Goal: Task Accomplishment & Management: Use online tool/utility

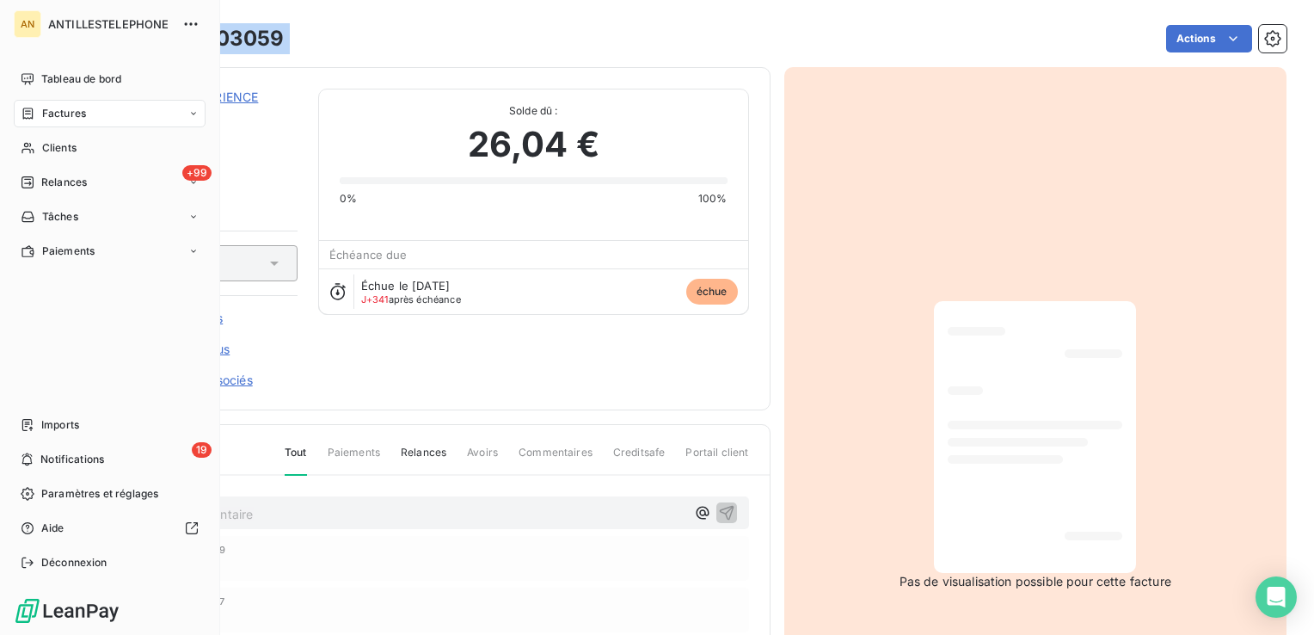
click at [62, 75] on span "Tableau de bord" at bounding box center [81, 78] width 80 height 15
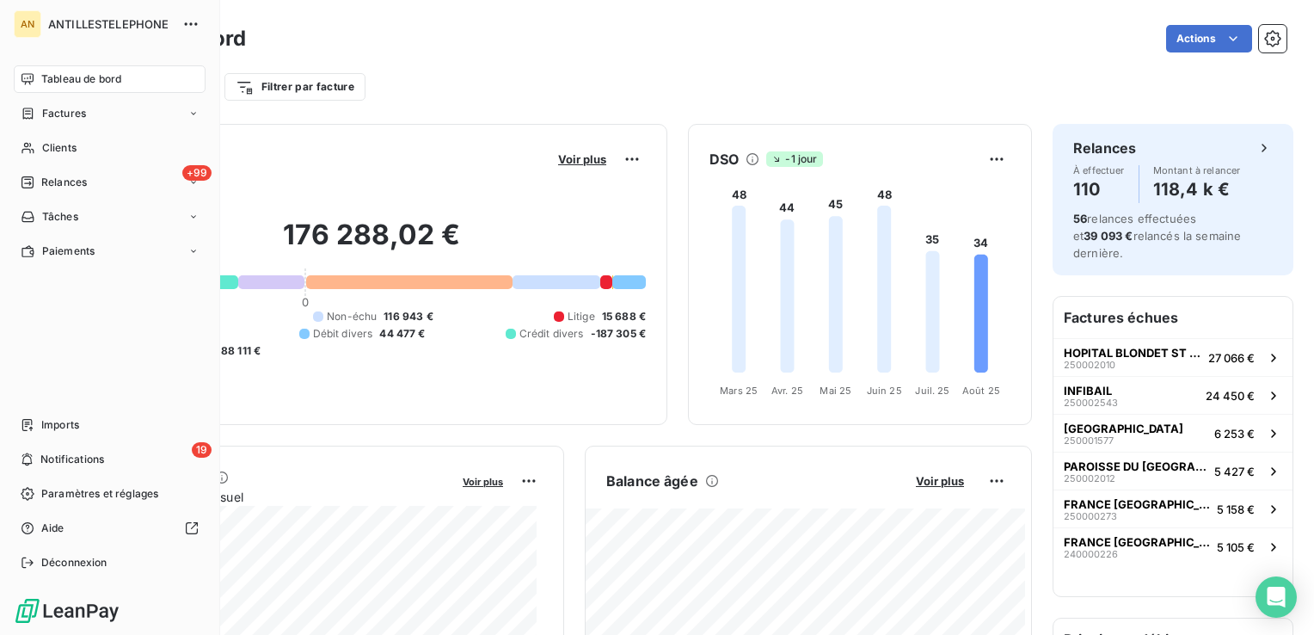
click at [32, 177] on icon at bounding box center [28, 182] width 12 height 12
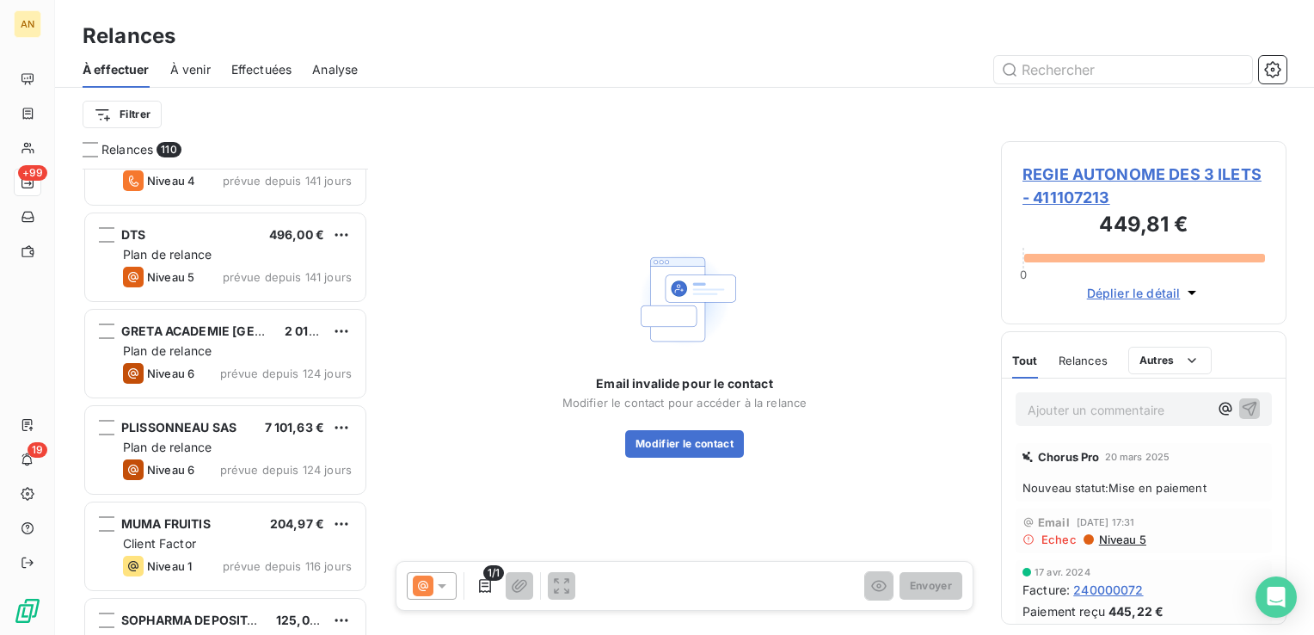
scroll to position [832, 0]
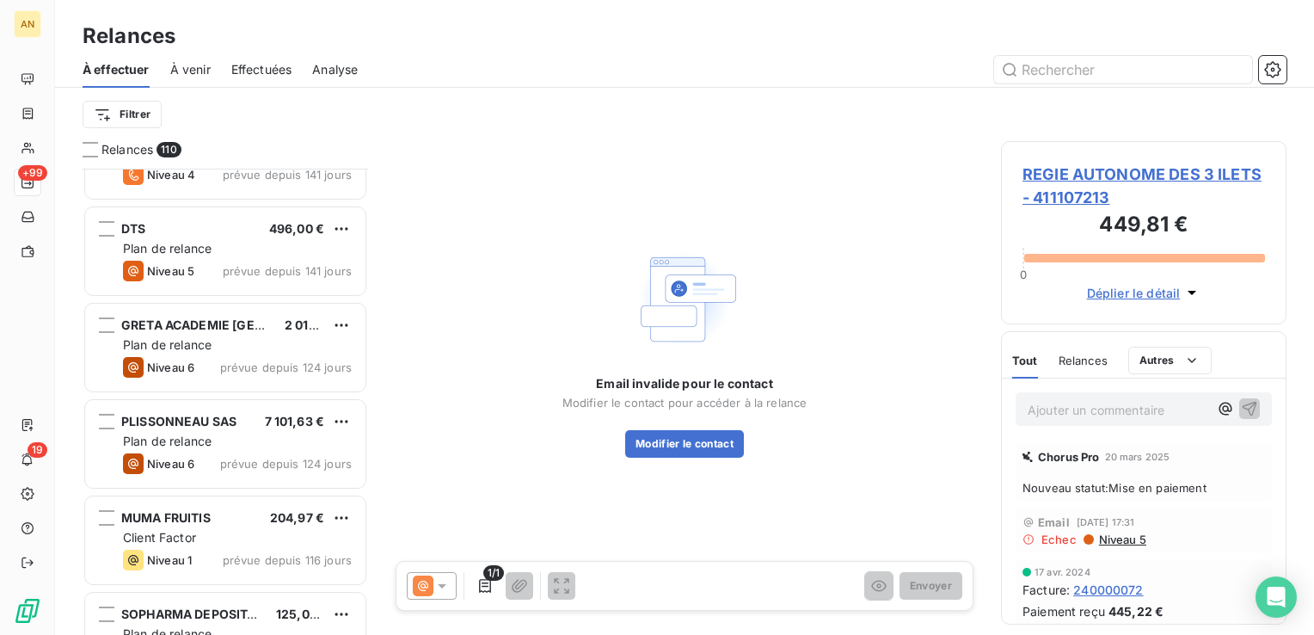
click at [217, 341] on div "Plan de relance" at bounding box center [237, 344] width 229 height 17
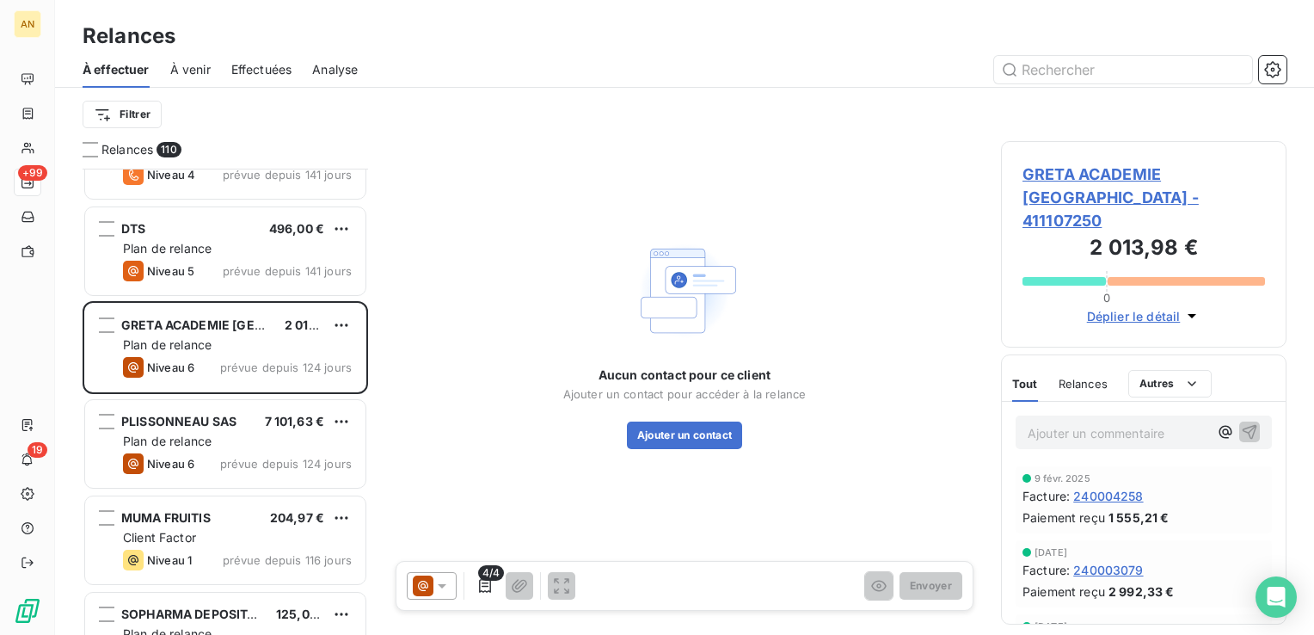
click at [238, 511] on div "MUMA FRUITIS 204,97 €" at bounding box center [237, 517] width 229 height 15
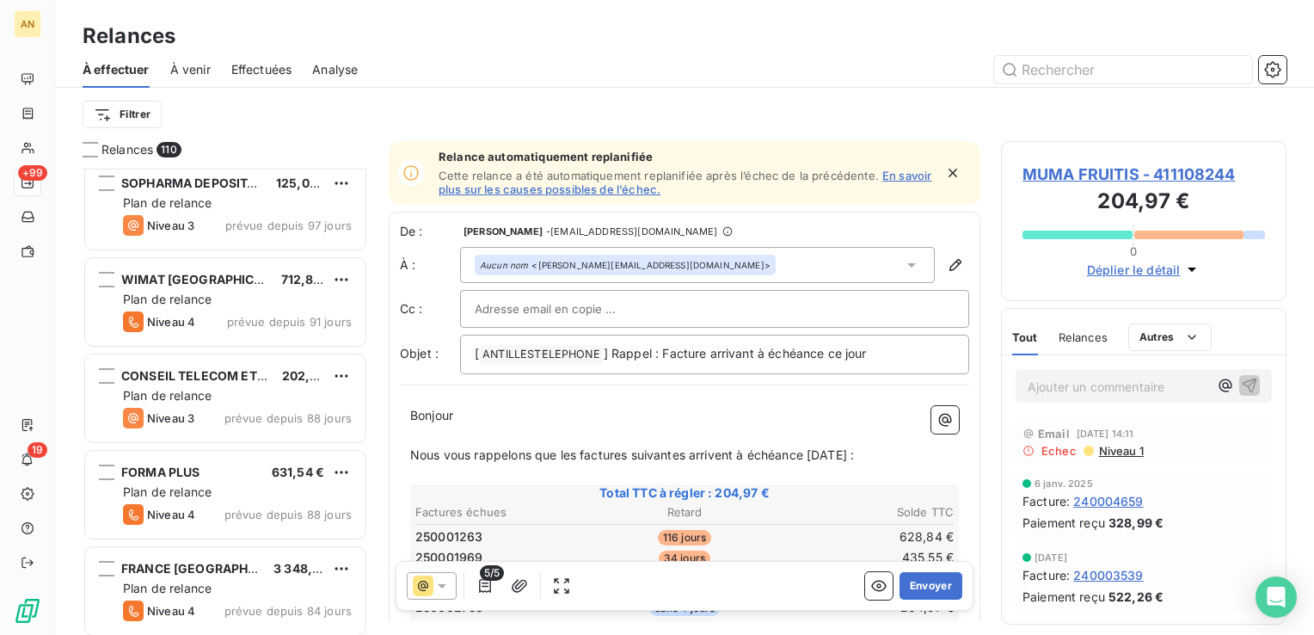
scroll to position [1263, 0]
click at [227, 464] on div "FORMA PLUS 631,54 €" at bounding box center [237, 471] width 229 height 15
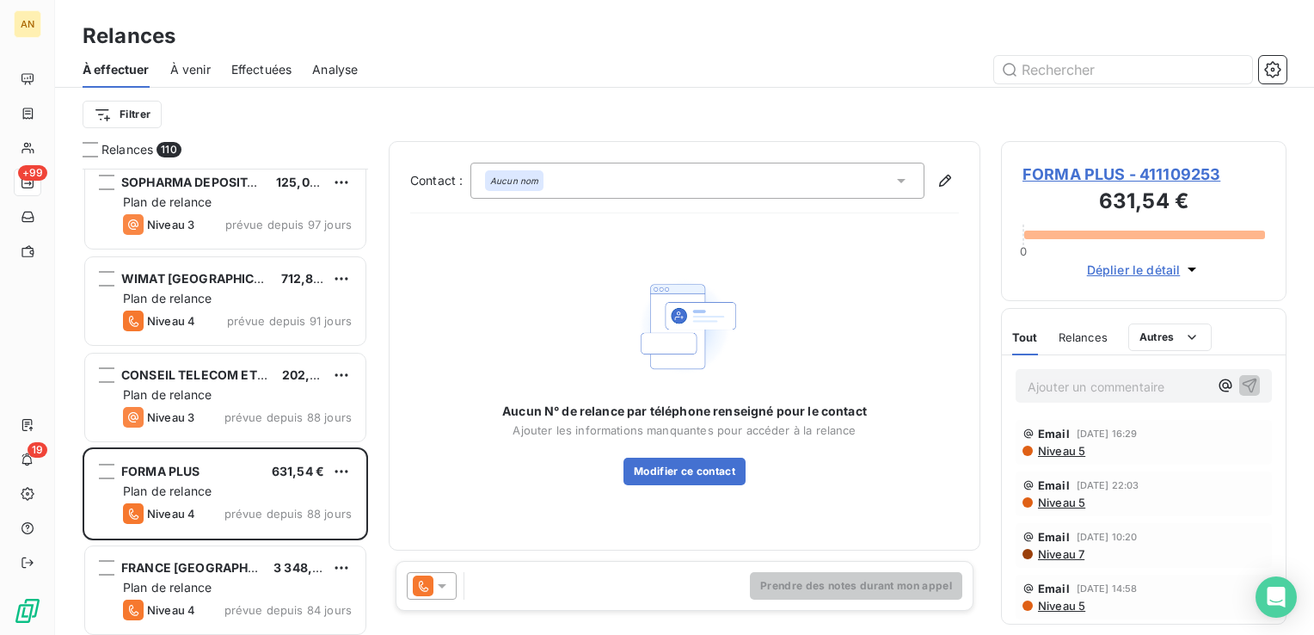
click at [238, 561] on span "FRANCE [GEOGRAPHIC_DATA]" at bounding box center [211, 567] width 181 height 15
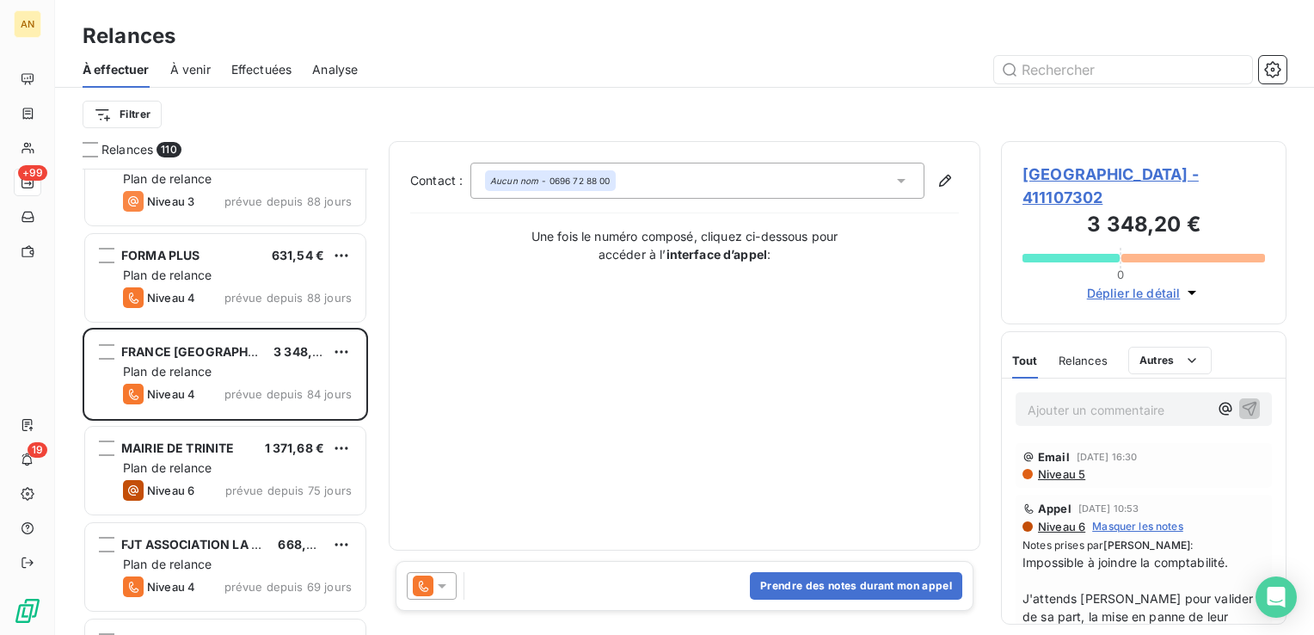
scroll to position [1480, 0]
click at [224, 564] on div "Plan de relance" at bounding box center [237, 563] width 229 height 17
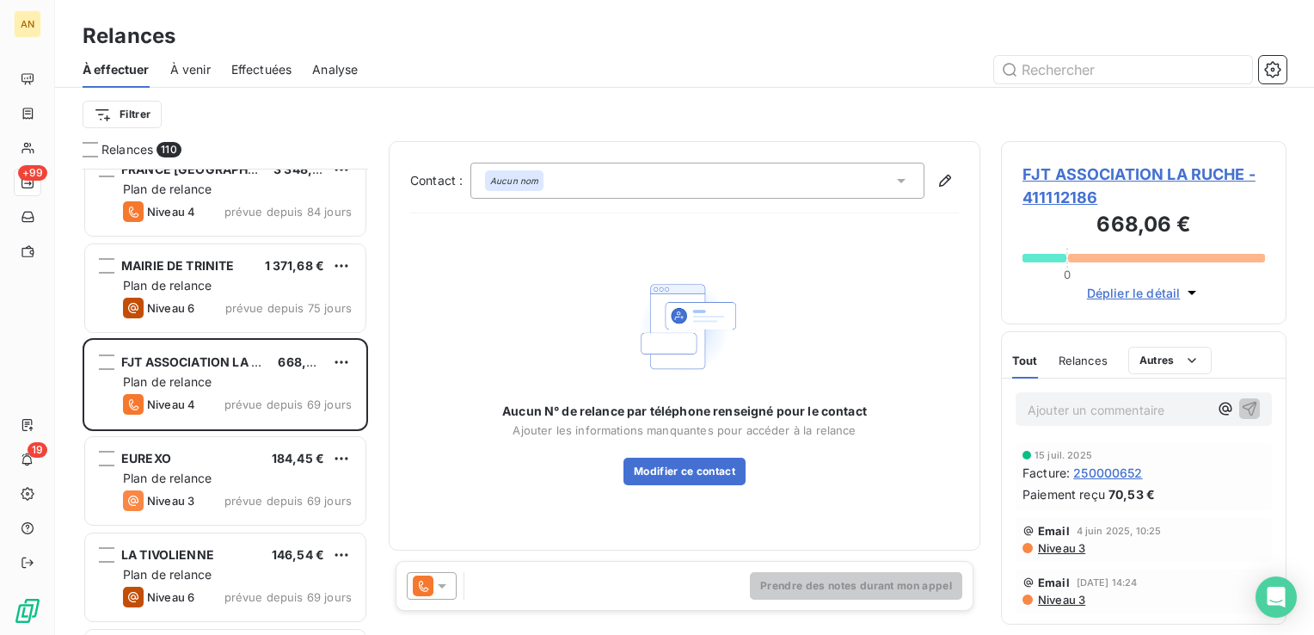
scroll to position [1663, 0]
click at [197, 496] on div "Niveau 3 prévue depuis 69 jours" at bounding box center [237, 499] width 229 height 21
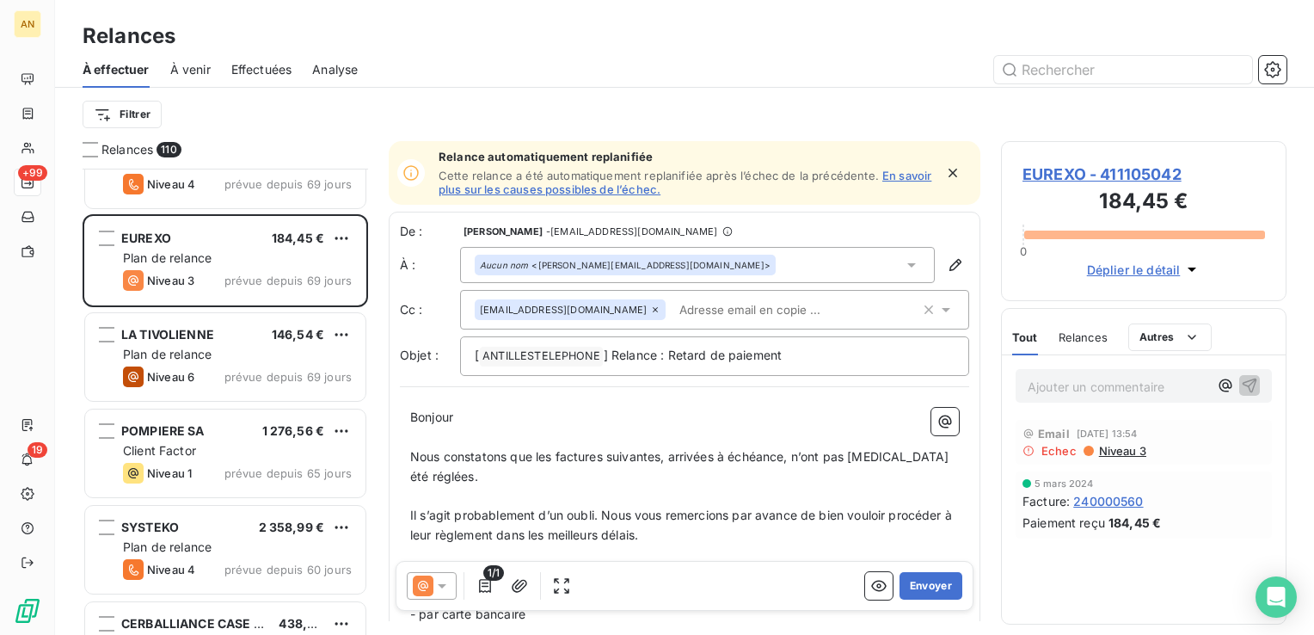
scroll to position [1884, 0]
click at [221, 438] on div "POMPIERE SA 1 276,56 € Client Factor Niveau 1 prévue depuis 65 jours" at bounding box center [225, 452] width 280 height 88
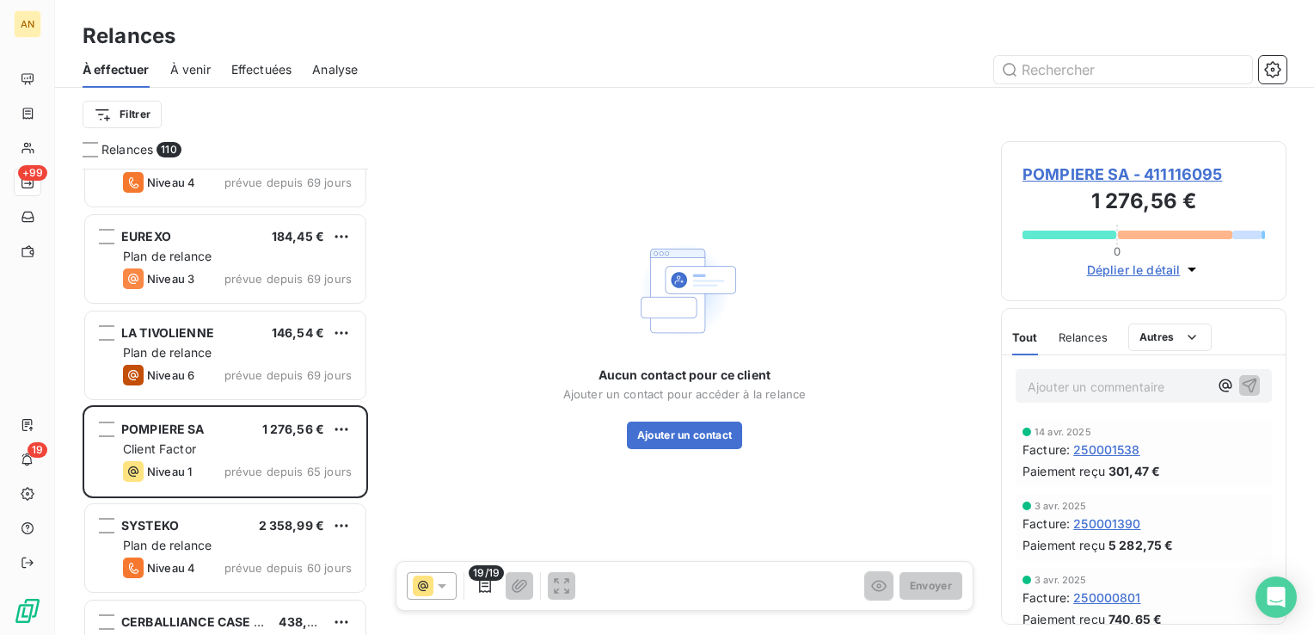
click at [661, 427] on button "Ajouter un contact" at bounding box center [685, 435] width 116 height 28
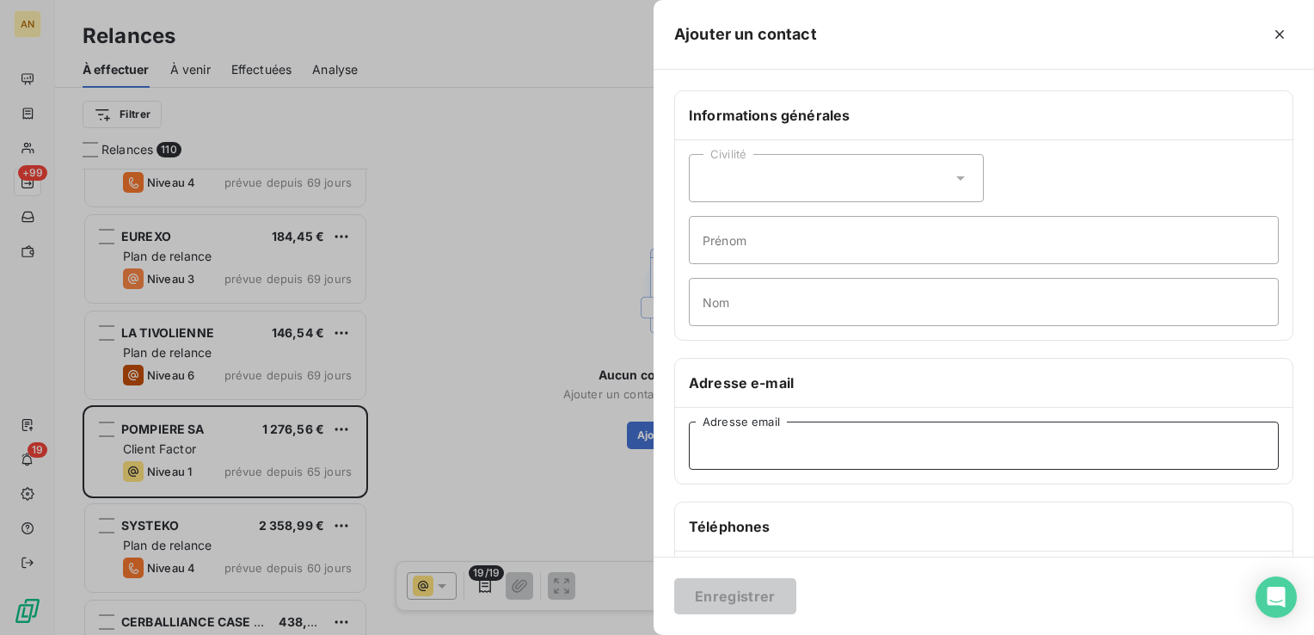
click at [740, 447] on input "Adresse email" at bounding box center [984, 445] width 590 height 48
paste input "[PERSON_NAME][EMAIL_ADDRESS][DOMAIN_NAME]"
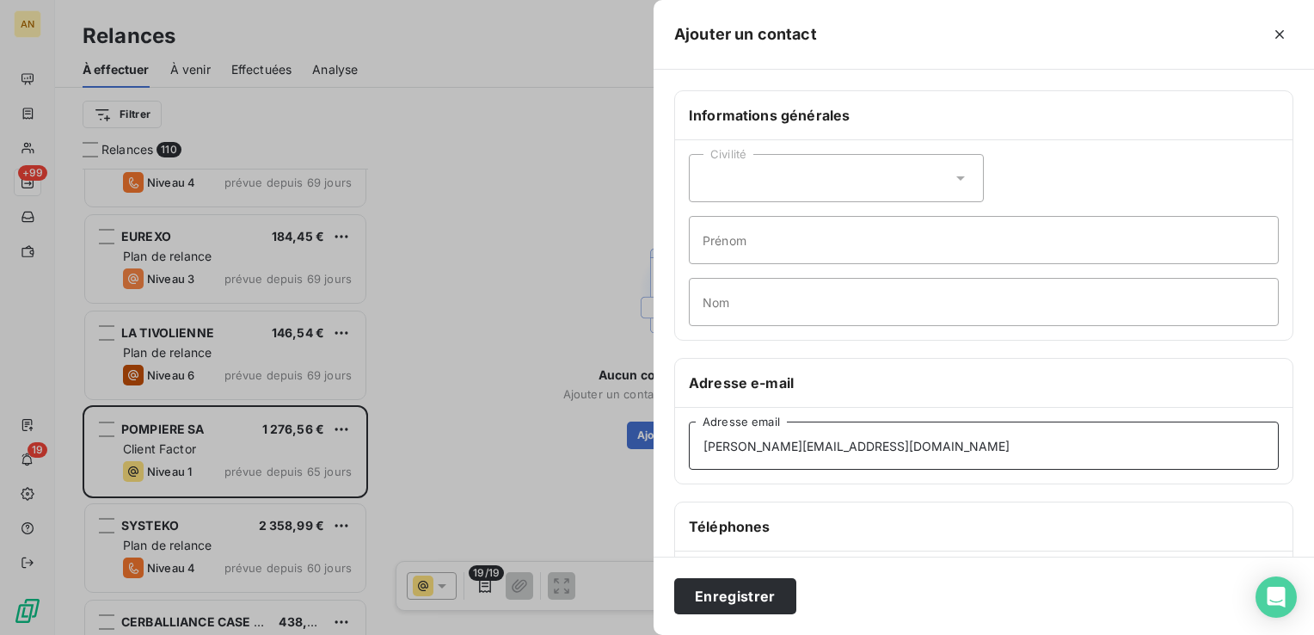
type input "[PERSON_NAME][EMAIL_ADDRESS][DOMAIN_NAME]"
click at [741, 590] on button "Enregistrer" at bounding box center [735, 596] width 122 height 36
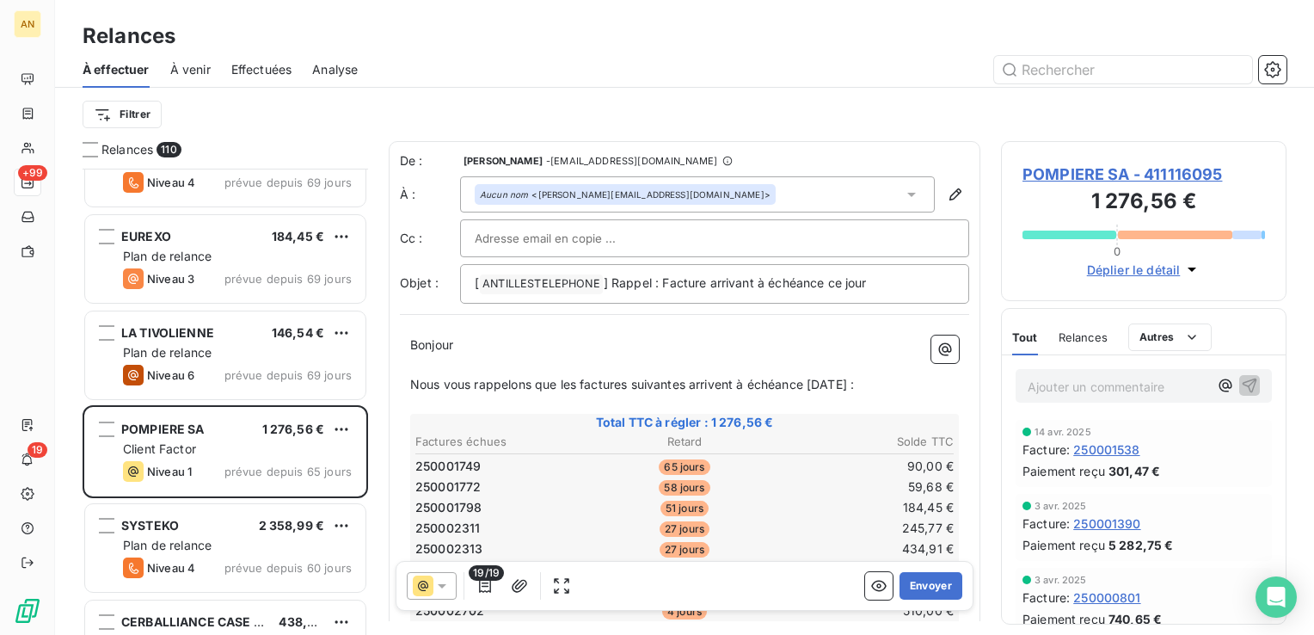
click at [947, 200] on icon "button" at bounding box center [955, 194] width 17 height 17
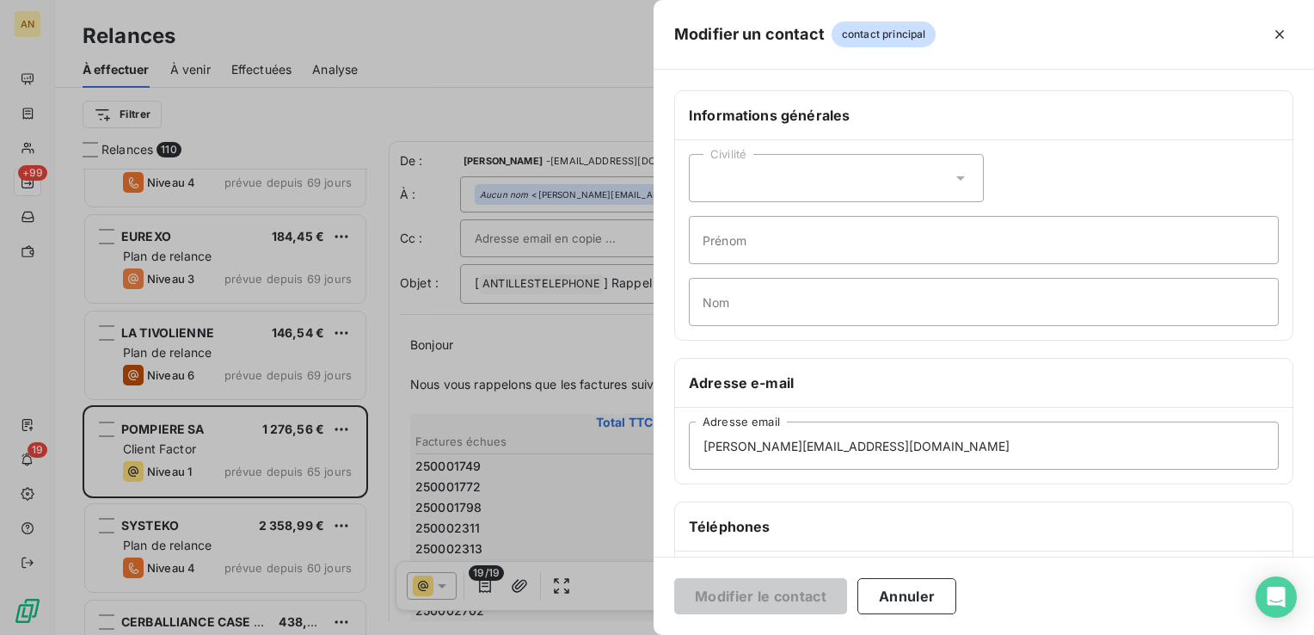
click at [910, 602] on button "Annuler" at bounding box center [906, 596] width 99 height 36
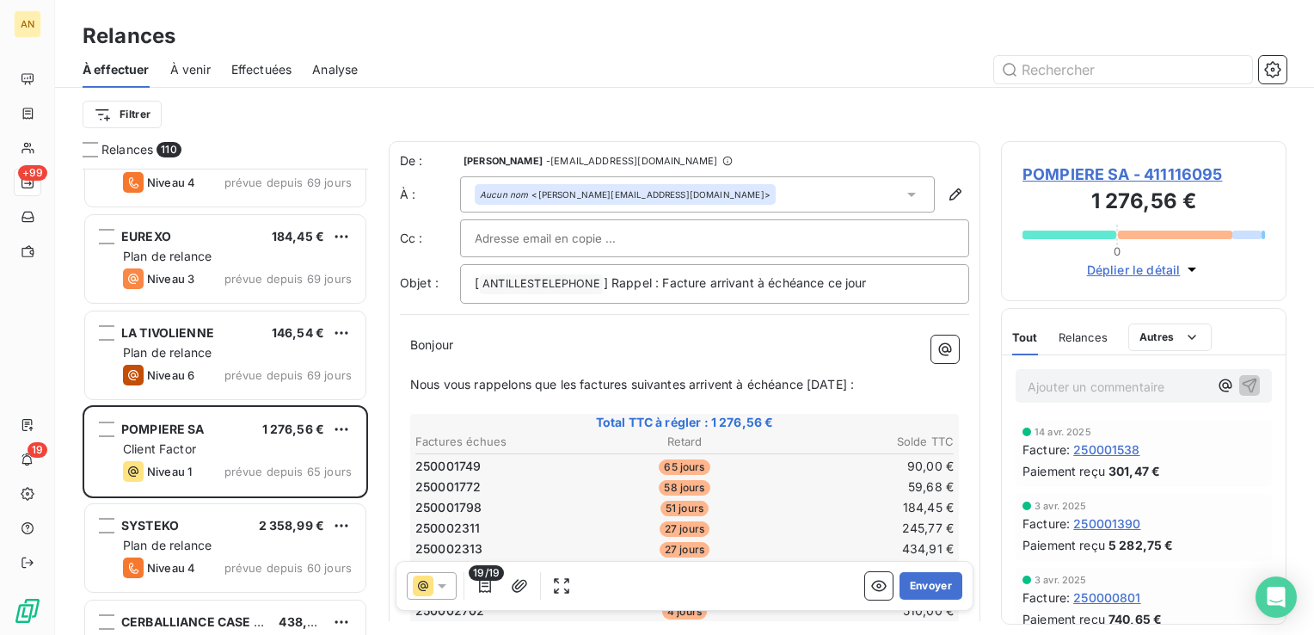
click at [910, 581] on button "Envoyer" at bounding box center [931, 586] width 63 height 28
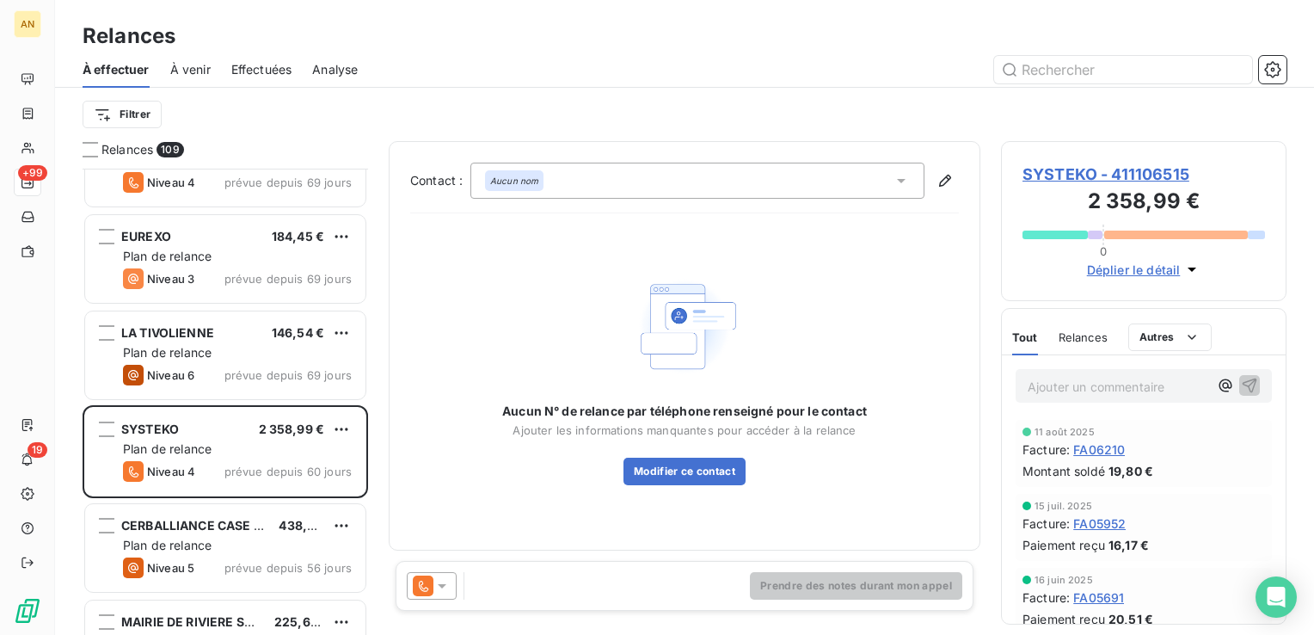
click at [438, 579] on icon at bounding box center [441, 585] width 17 height 17
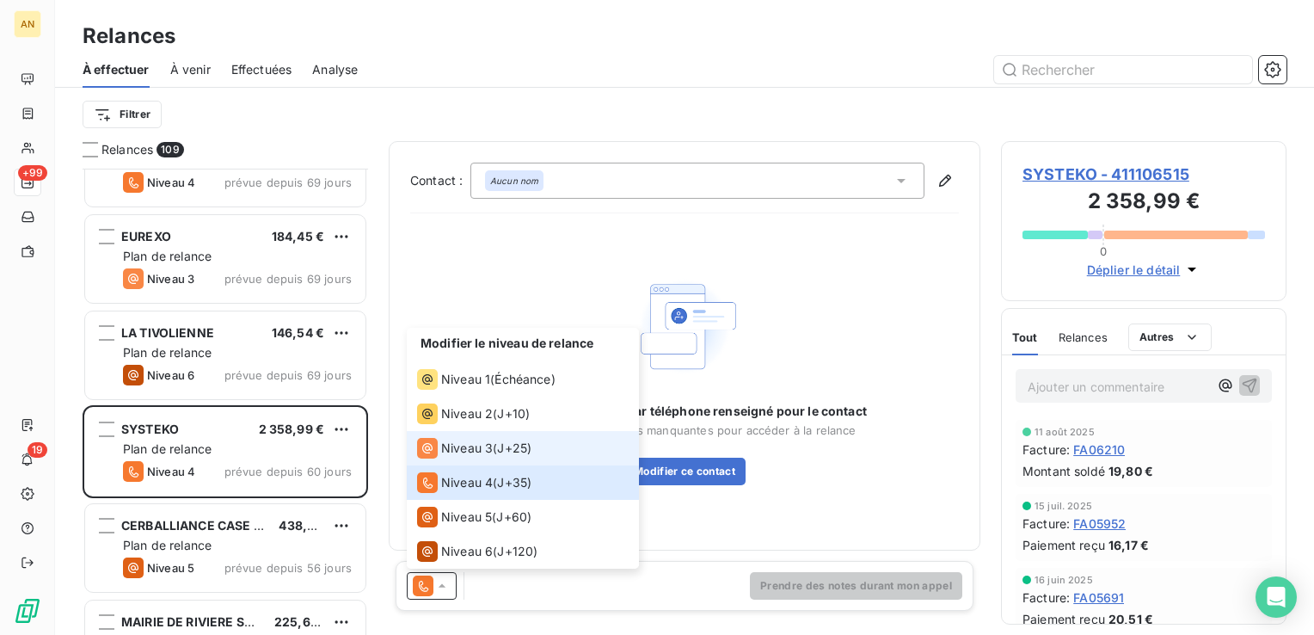
click at [495, 447] on div "Niveau 3 ( J+25 )" at bounding box center [474, 448] width 114 height 21
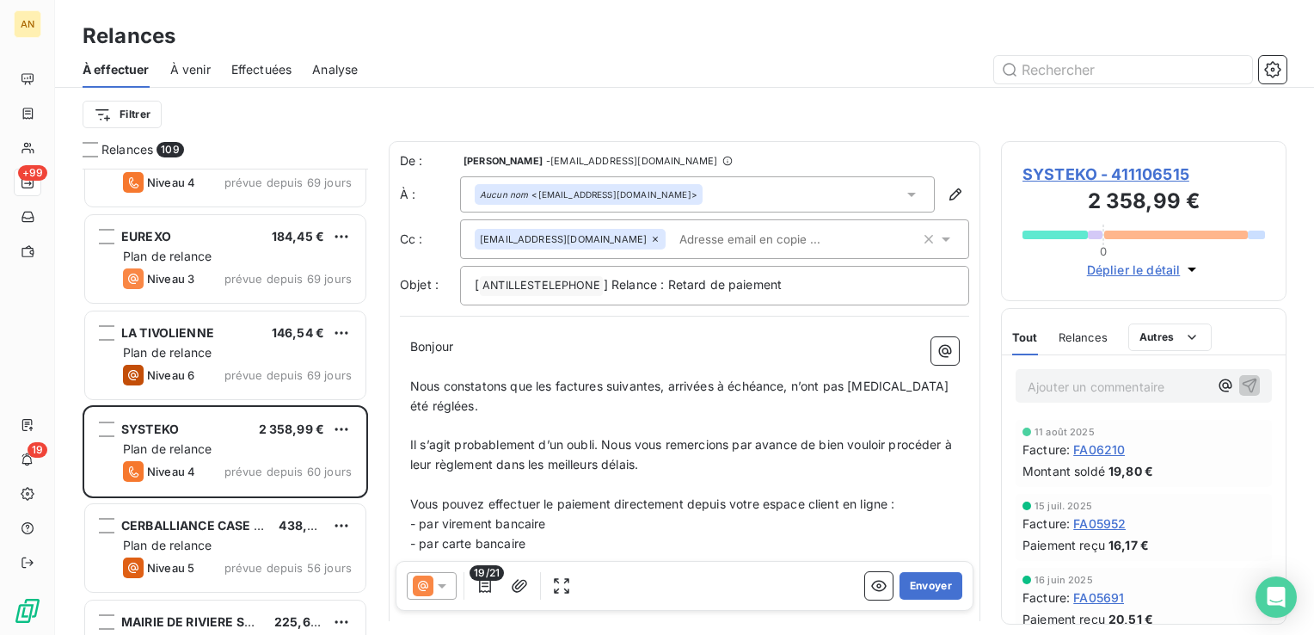
click at [925, 592] on button "Envoyer" at bounding box center [931, 586] width 63 height 28
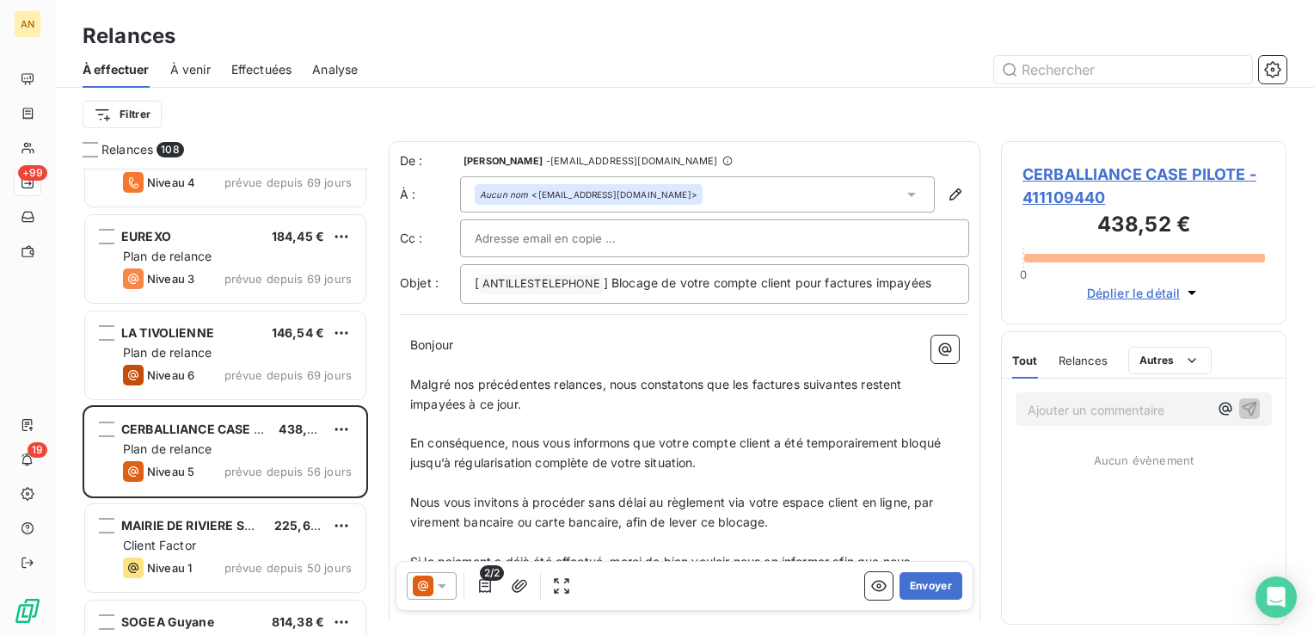
click at [901, 582] on button "Envoyer" at bounding box center [931, 586] width 63 height 28
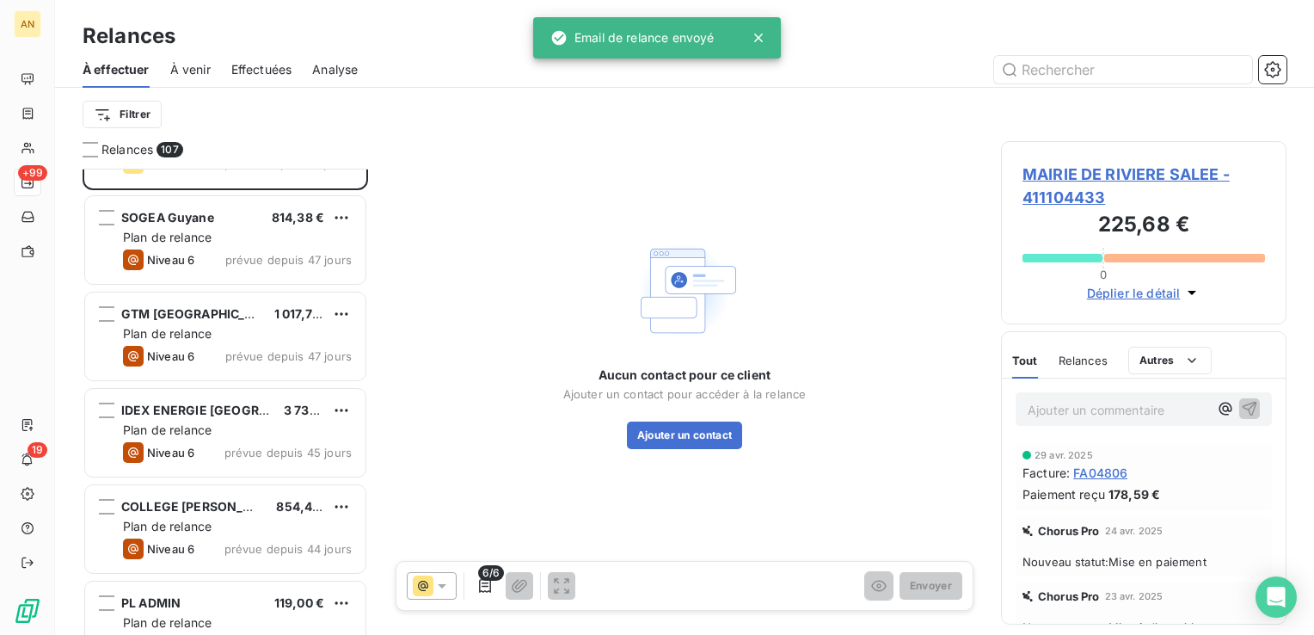
scroll to position [2192, 0]
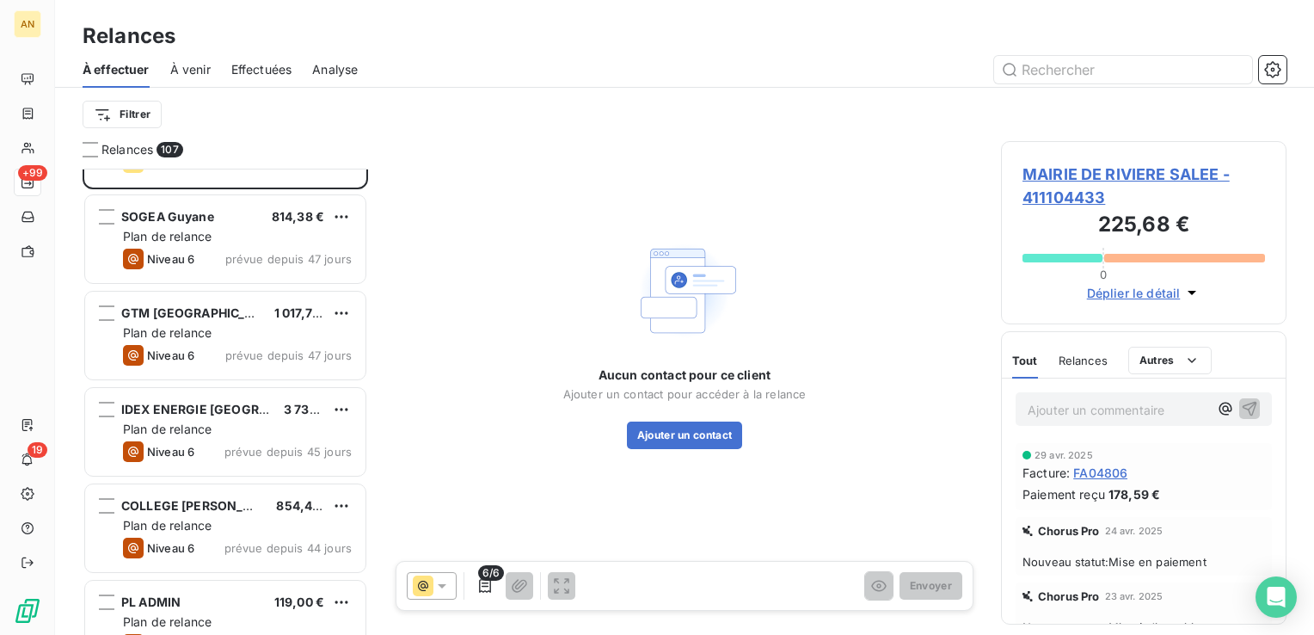
click at [193, 224] on div "SOGEA Guyane" at bounding box center [167, 216] width 93 height 17
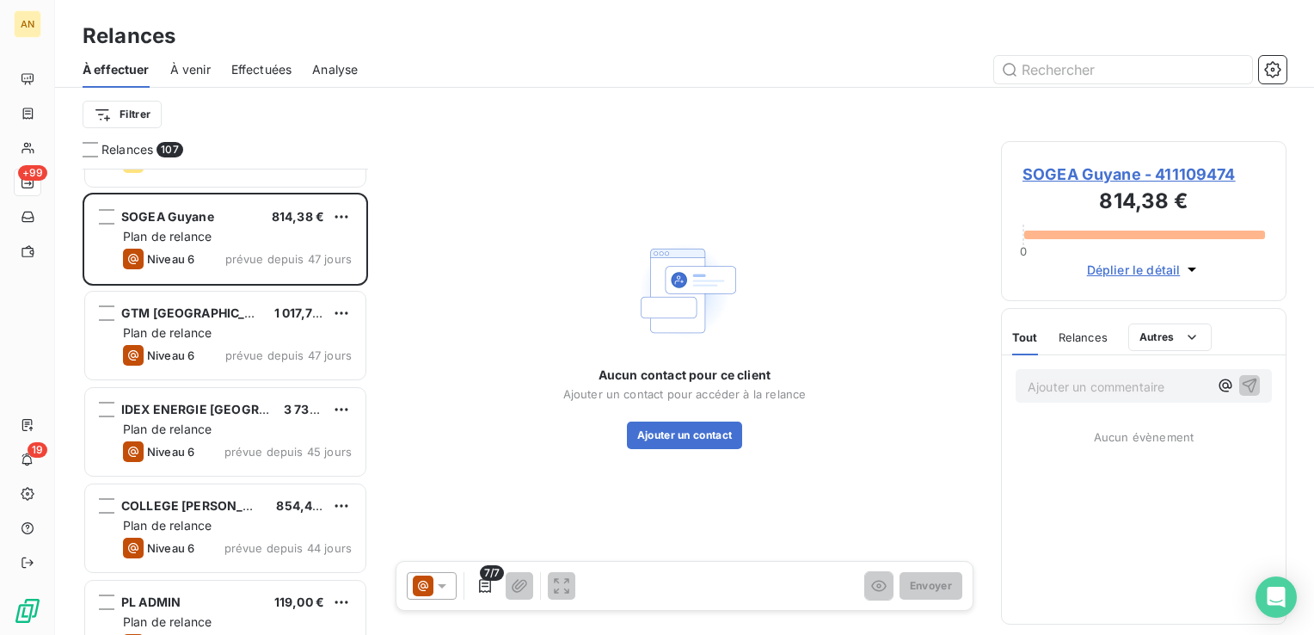
click at [216, 330] on div "Plan de relance" at bounding box center [237, 332] width 229 height 17
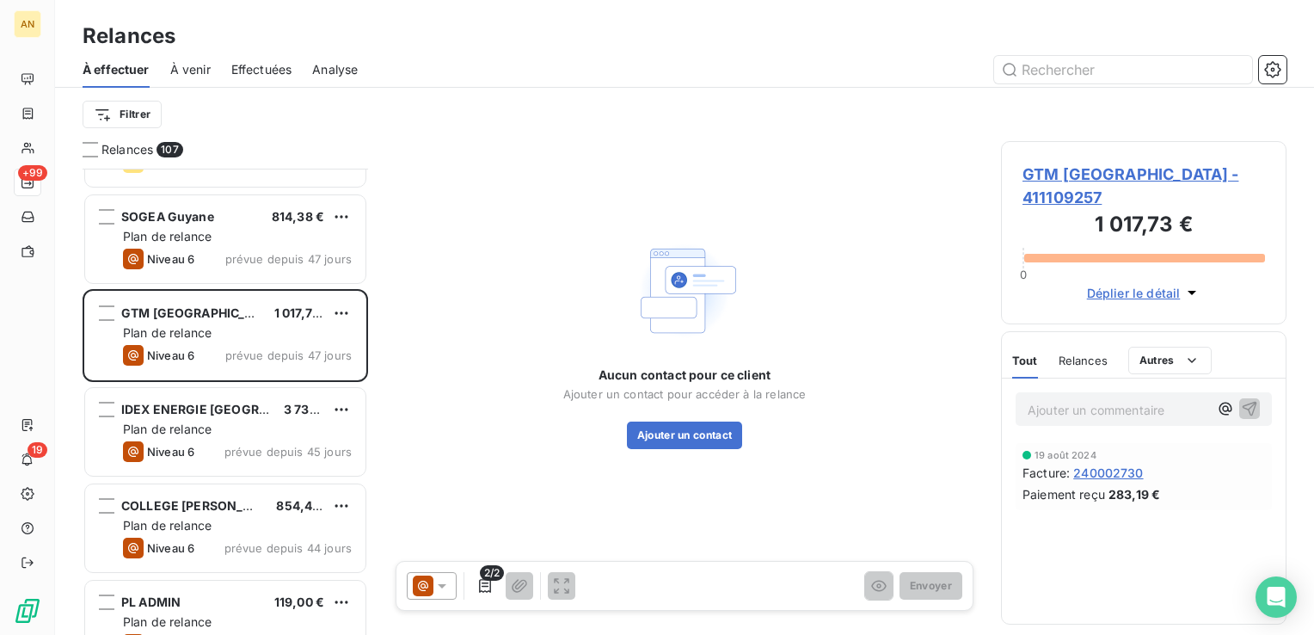
click at [243, 425] on div "Plan de relance" at bounding box center [237, 429] width 229 height 17
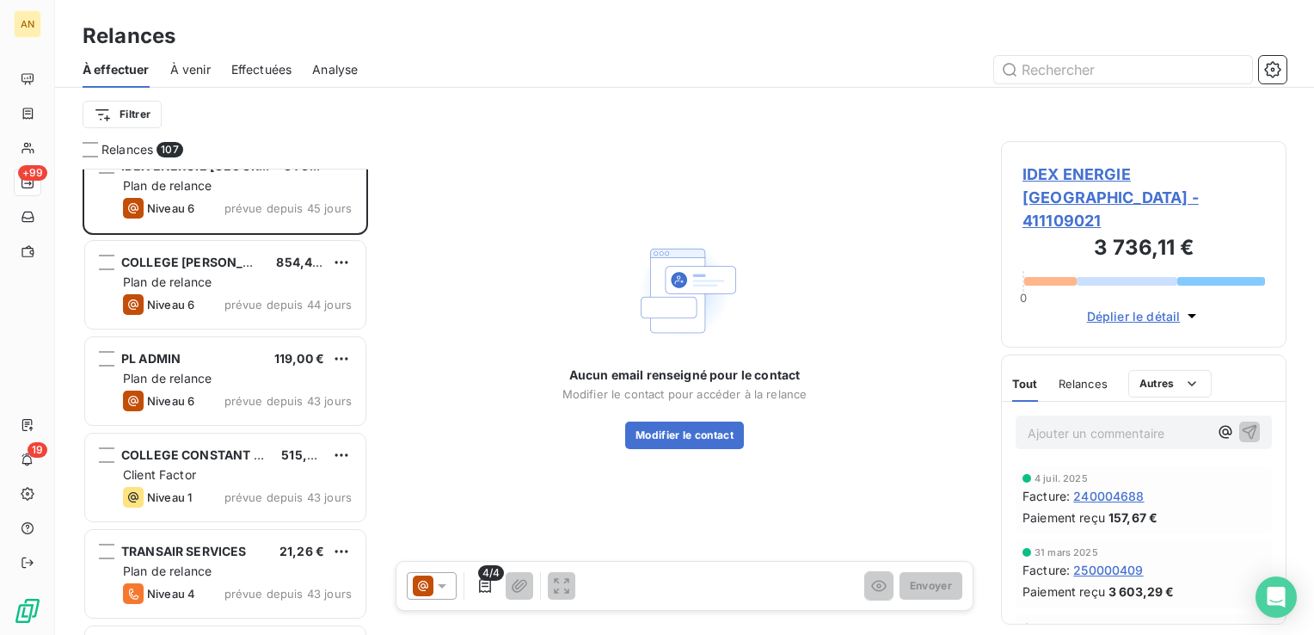
scroll to position [2437, 0]
click at [247, 390] on div "Niveau 6 prévue depuis 43 jours" at bounding box center [237, 400] width 229 height 21
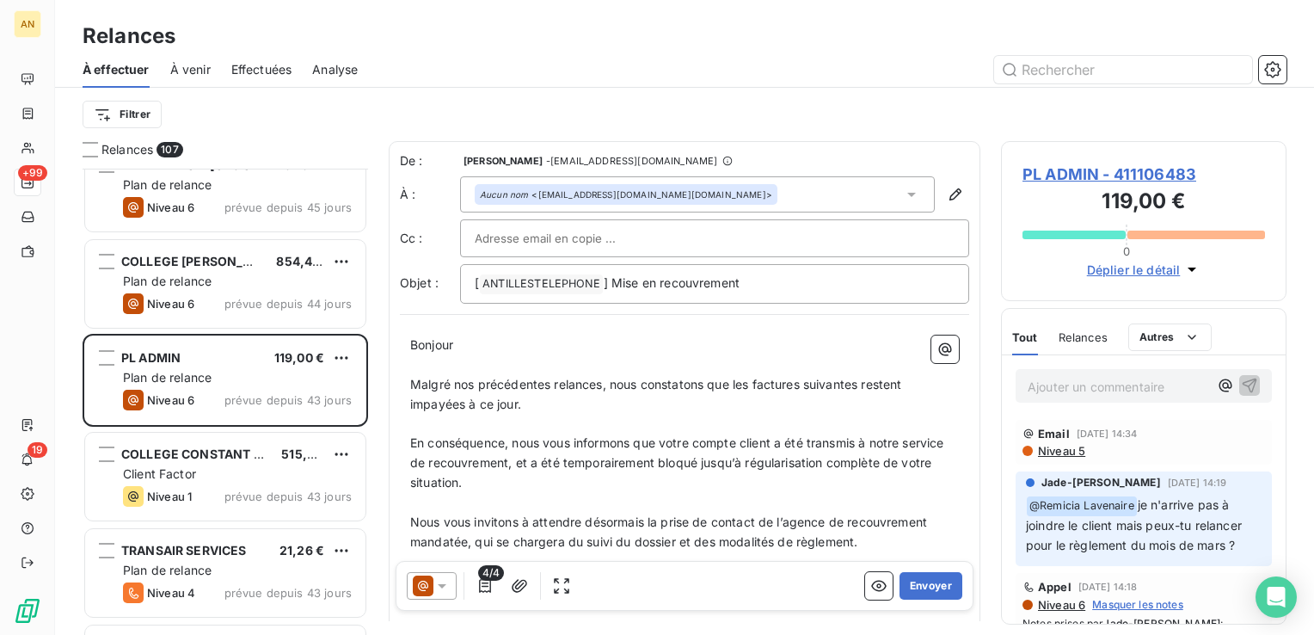
scroll to position [2723, 0]
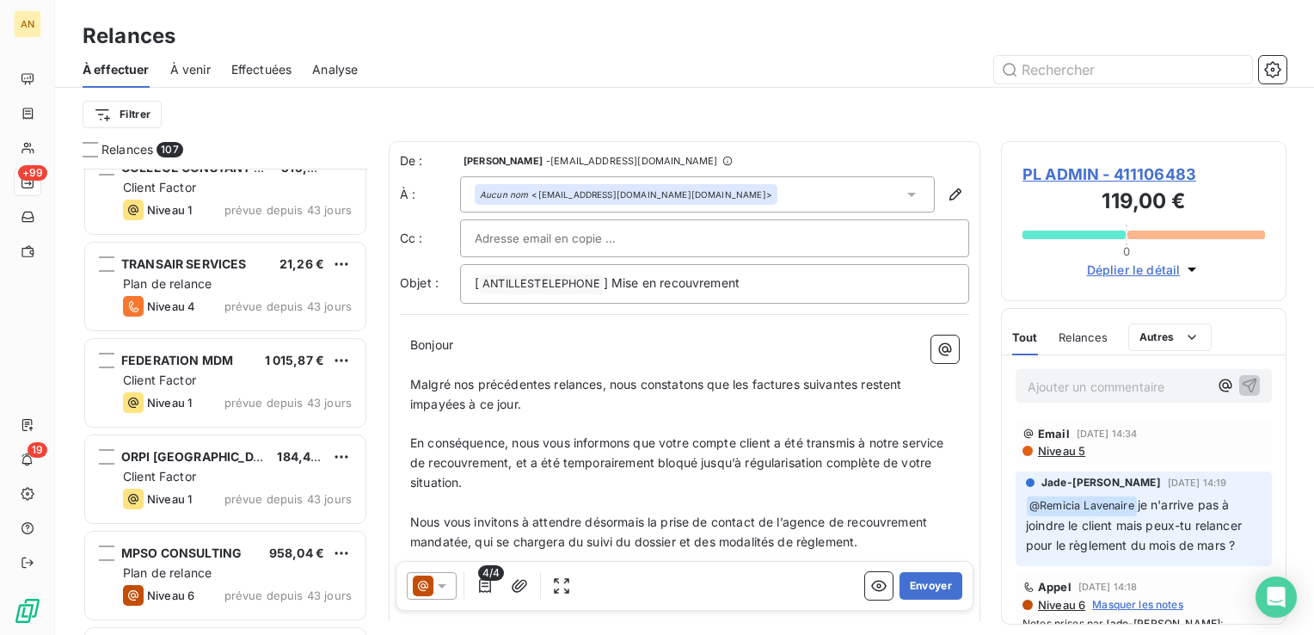
click at [239, 384] on div "Client Factor" at bounding box center [237, 380] width 229 height 17
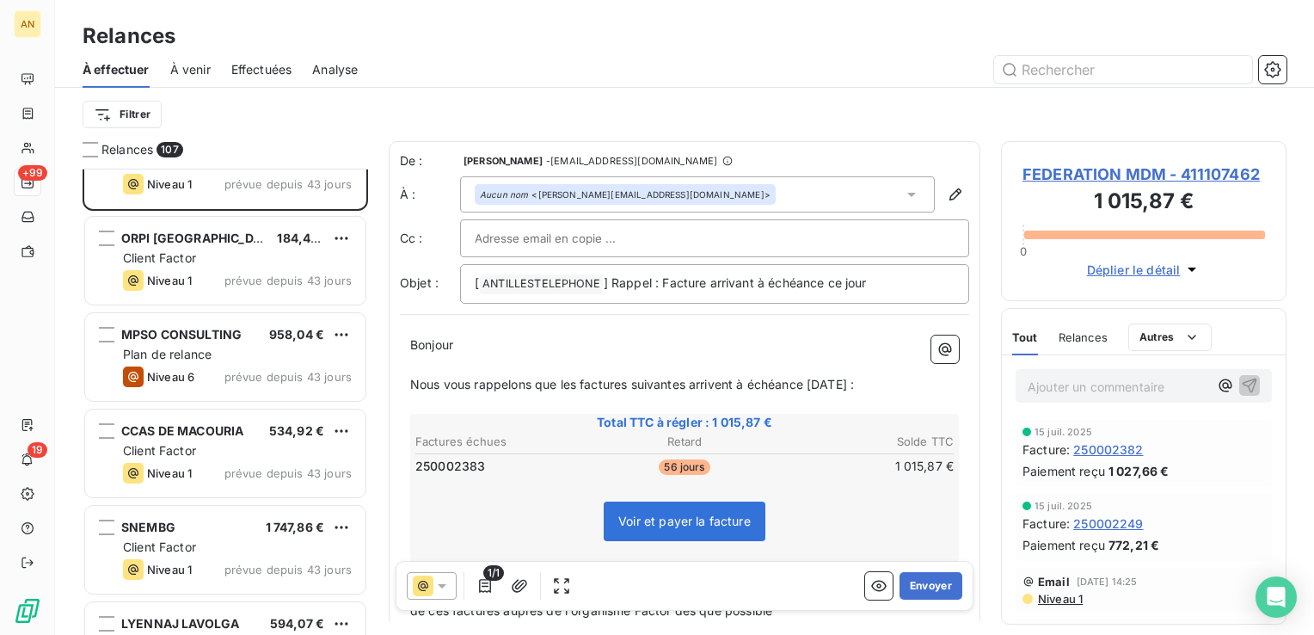
scroll to position [2950, 0]
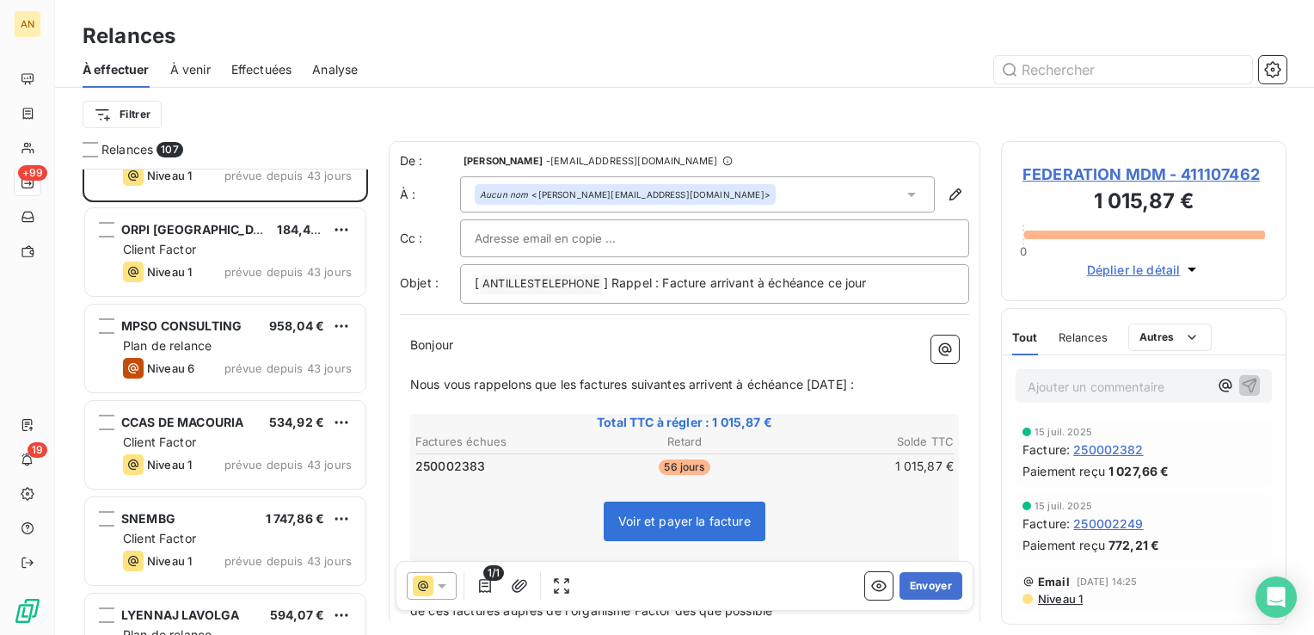
click at [265, 465] on span "prévue depuis 43 jours" at bounding box center [287, 465] width 127 height 14
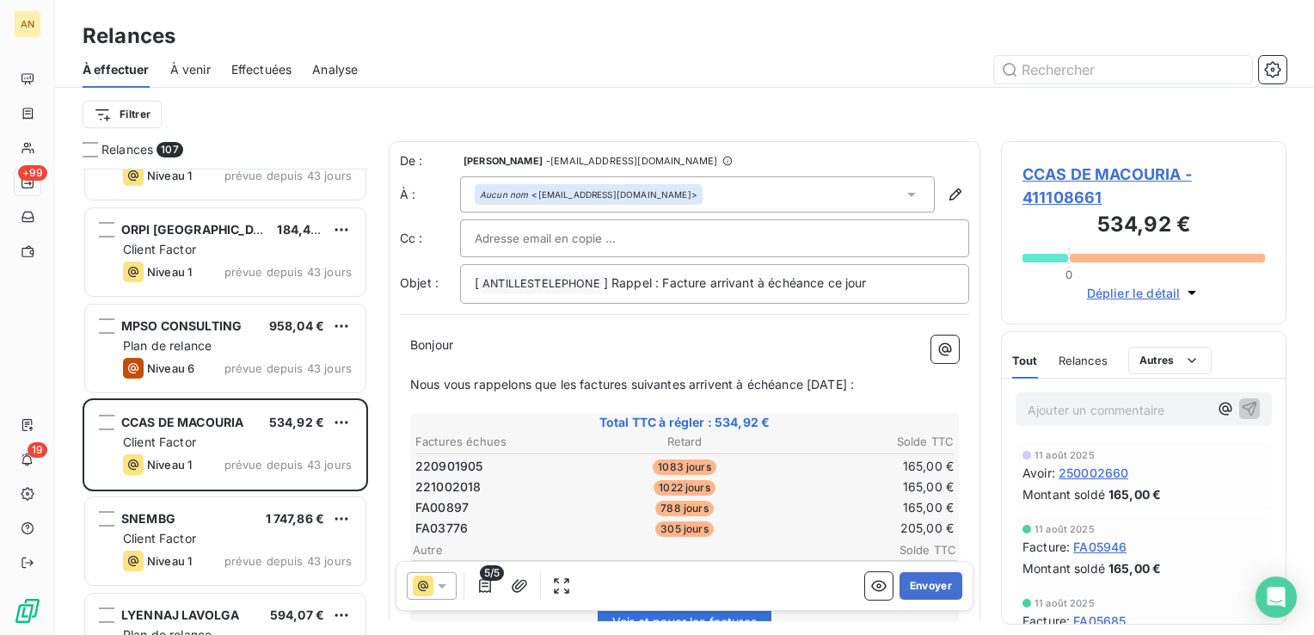
click at [937, 590] on button "Envoyer" at bounding box center [931, 586] width 63 height 28
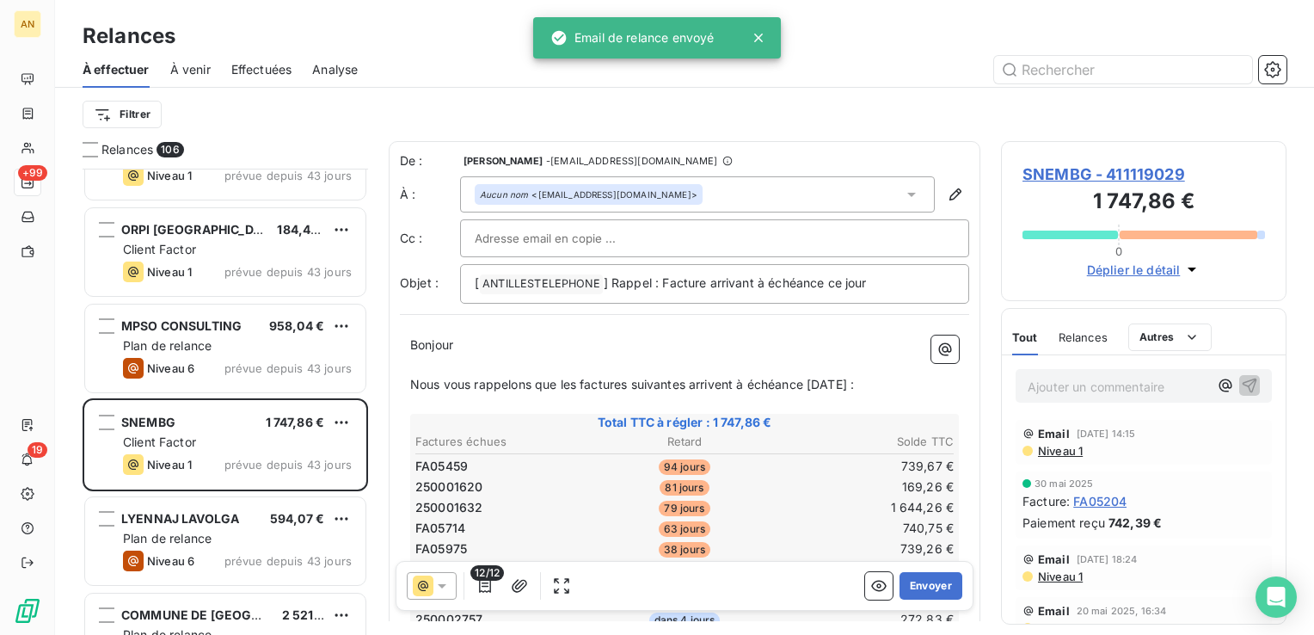
click at [913, 580] on button "Envoyer" at bounding box center [931, 586] width 63 height 28
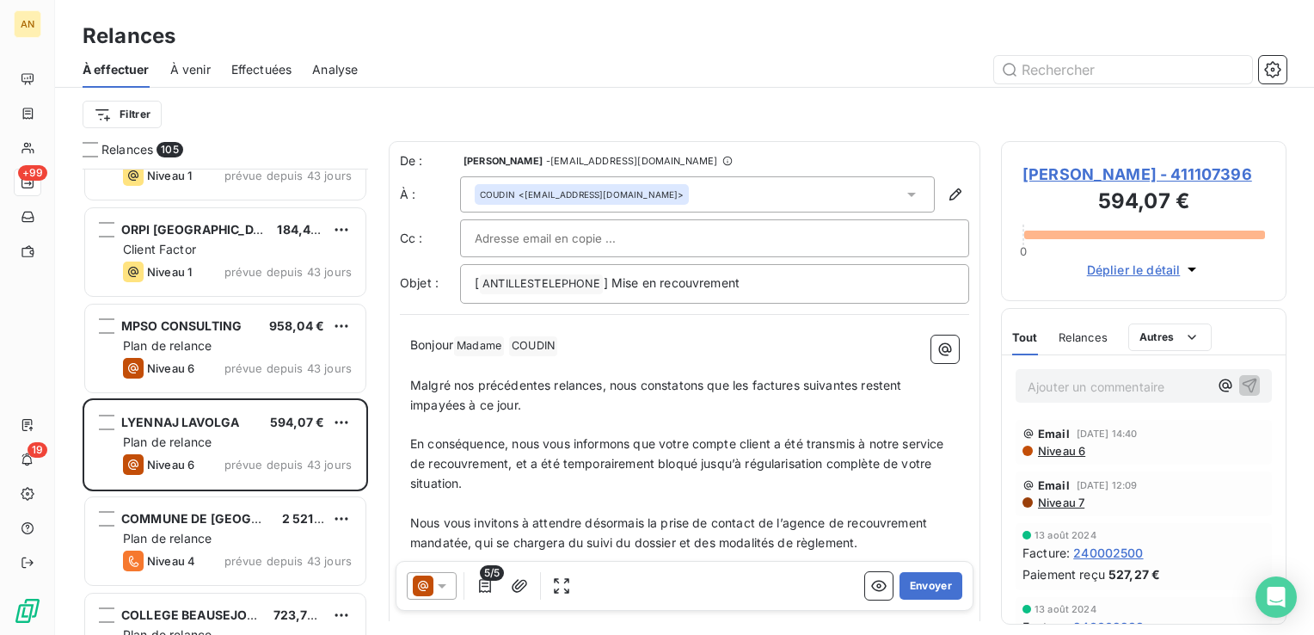
click at [921, 572] on button "Envoyer" at bounding box center [931, 586] width 63 height 28
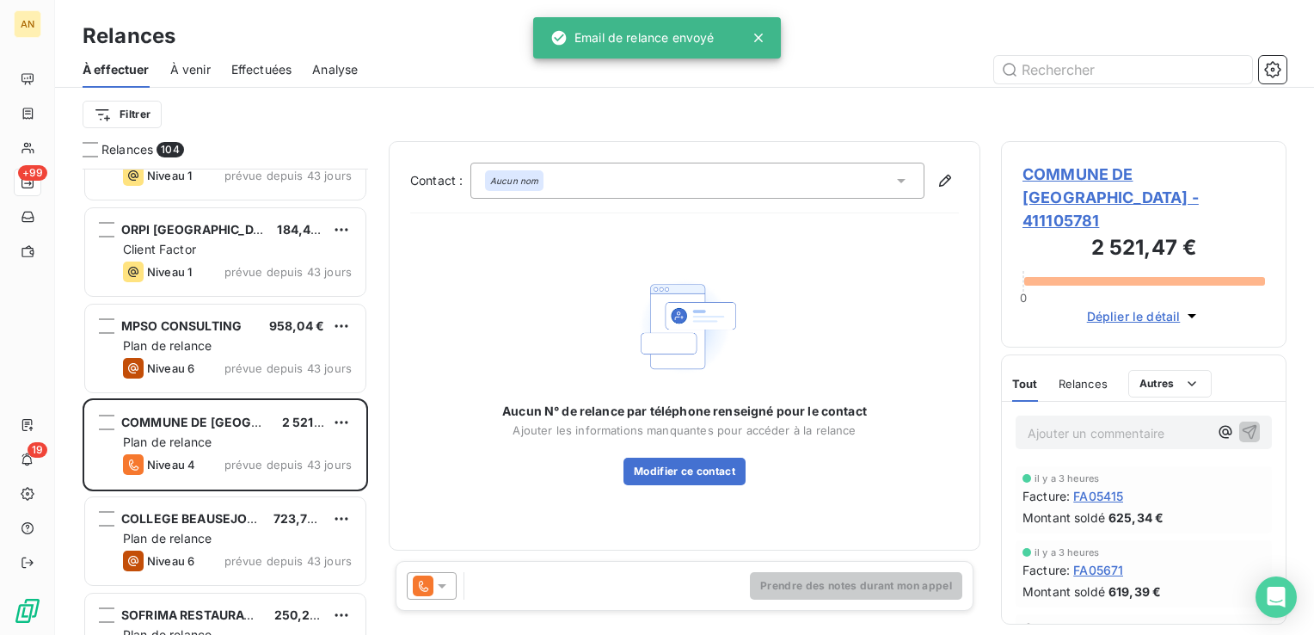
click at [226, 557] on div "Niveau 6 prévue depuis 43 jours" at bounding box center [237, 560] width 229 height 21
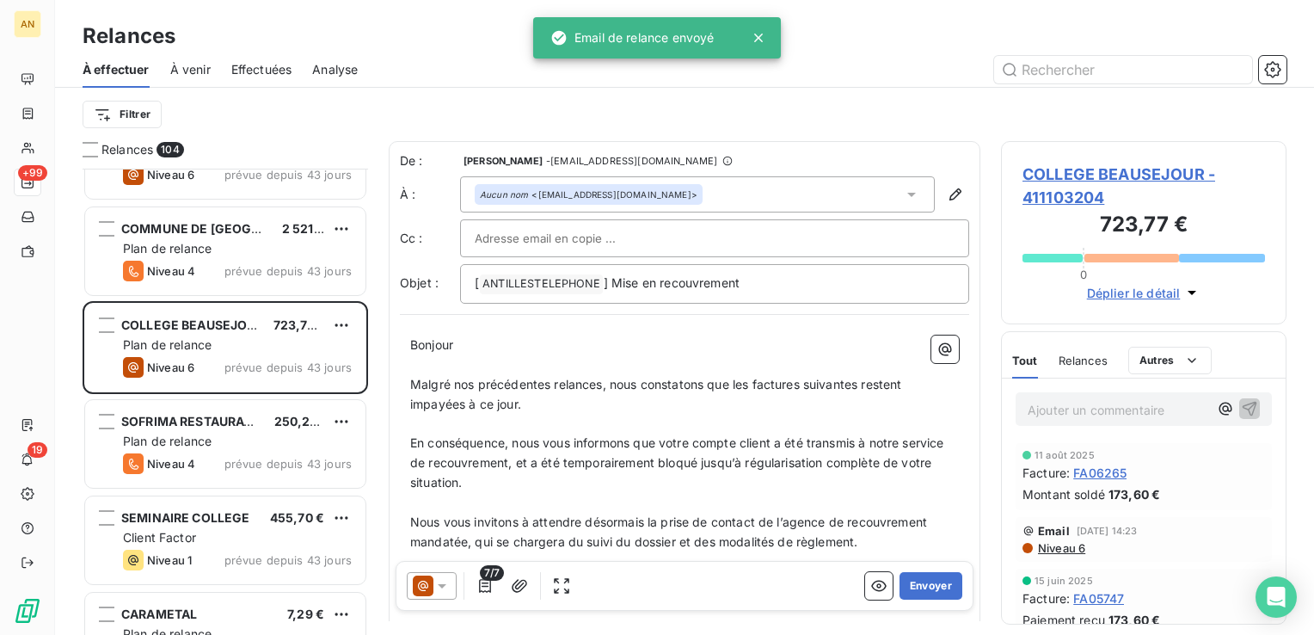
scroll to position [3241, 0]
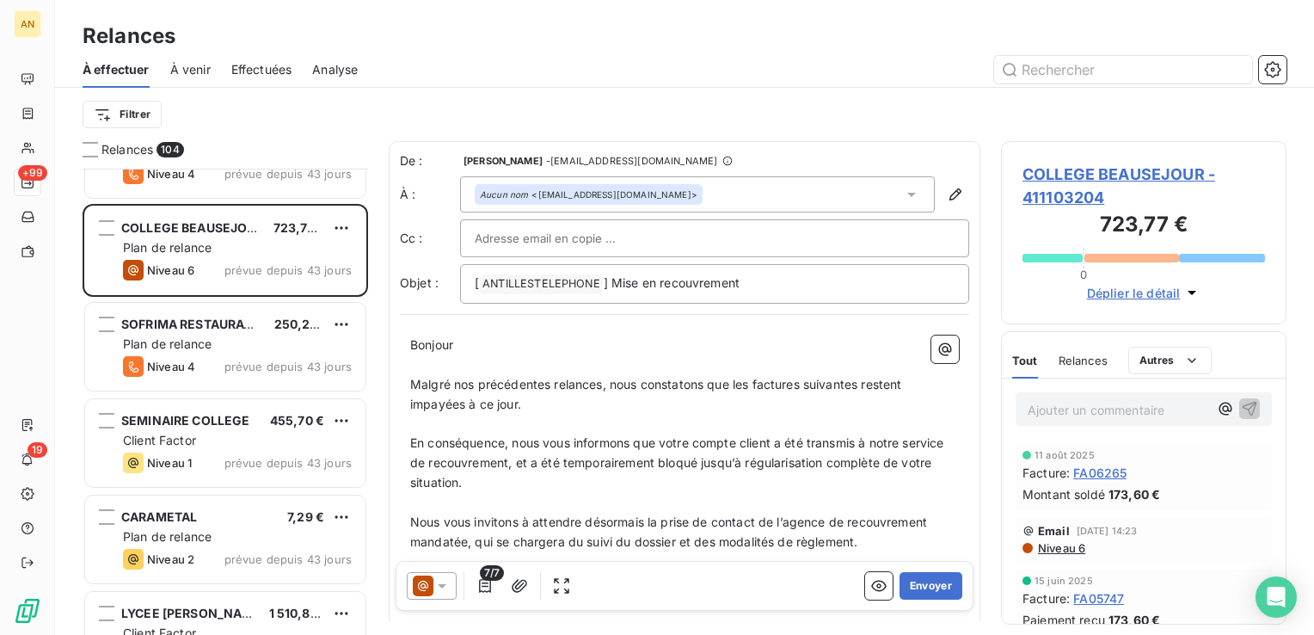
click at [213, 347] on div "Plan de relance" at bounding box center [237, 343] width 229 height 17
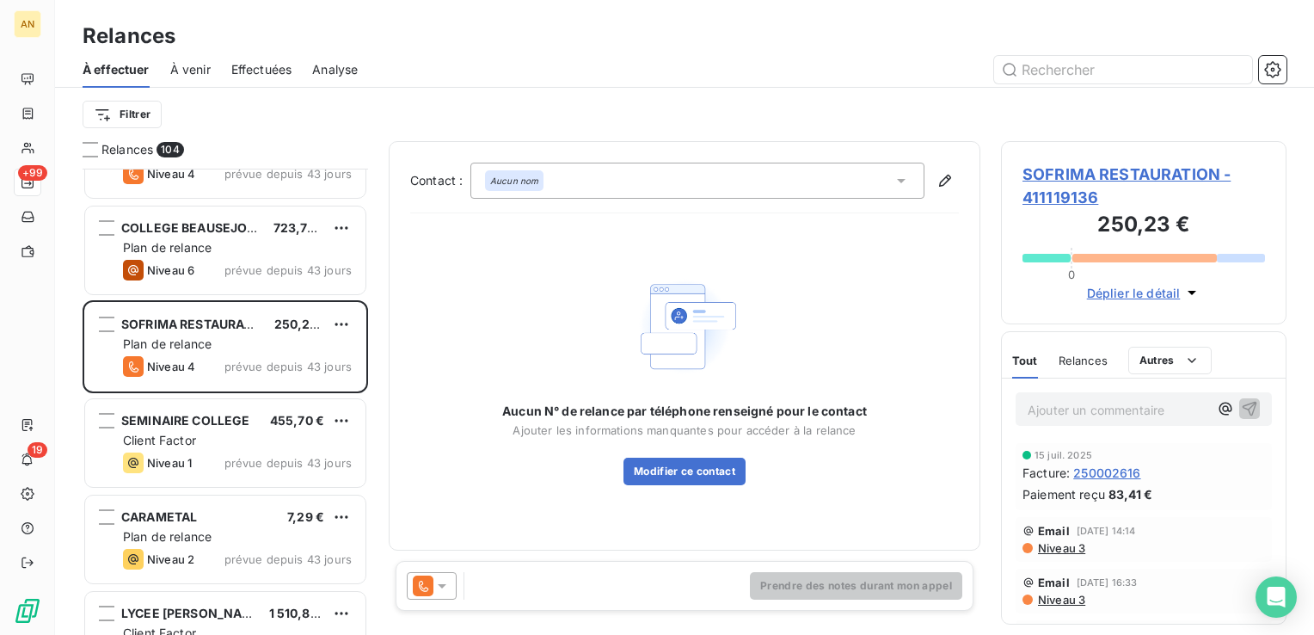
click at [439, 589] on icon at bounding box center [441, 585] width 17 height 17
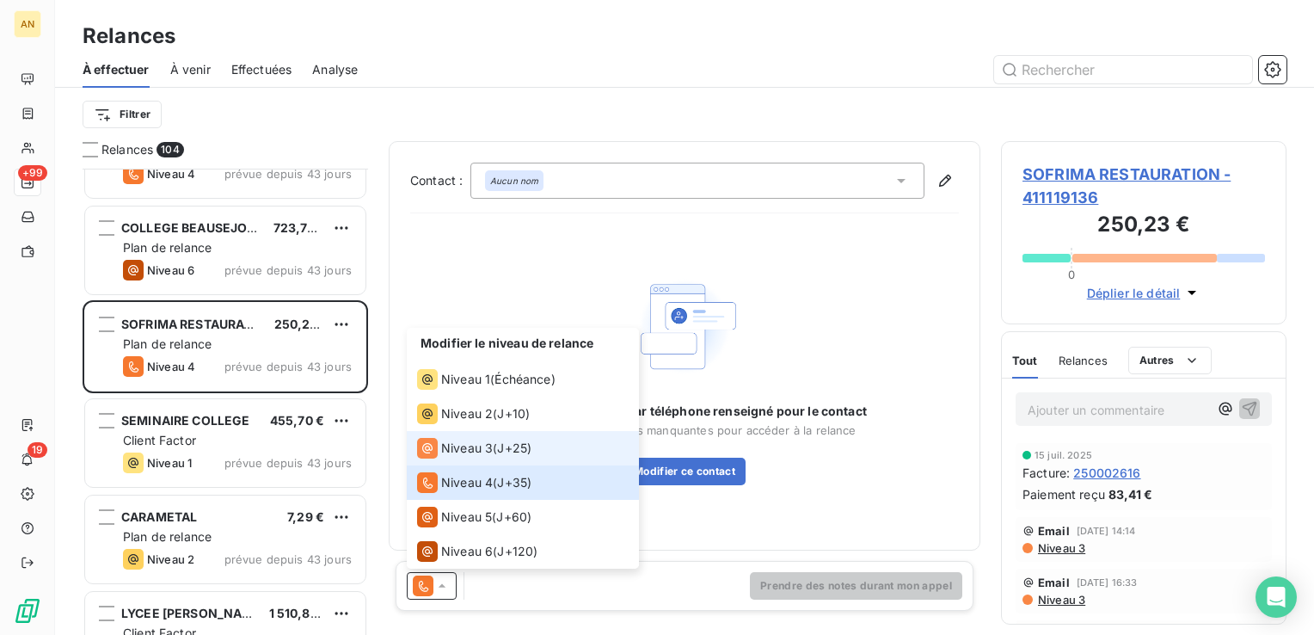
click at [489, 449] on span "Niveau 3" at bounding box center [467, 447] width 52 height 17
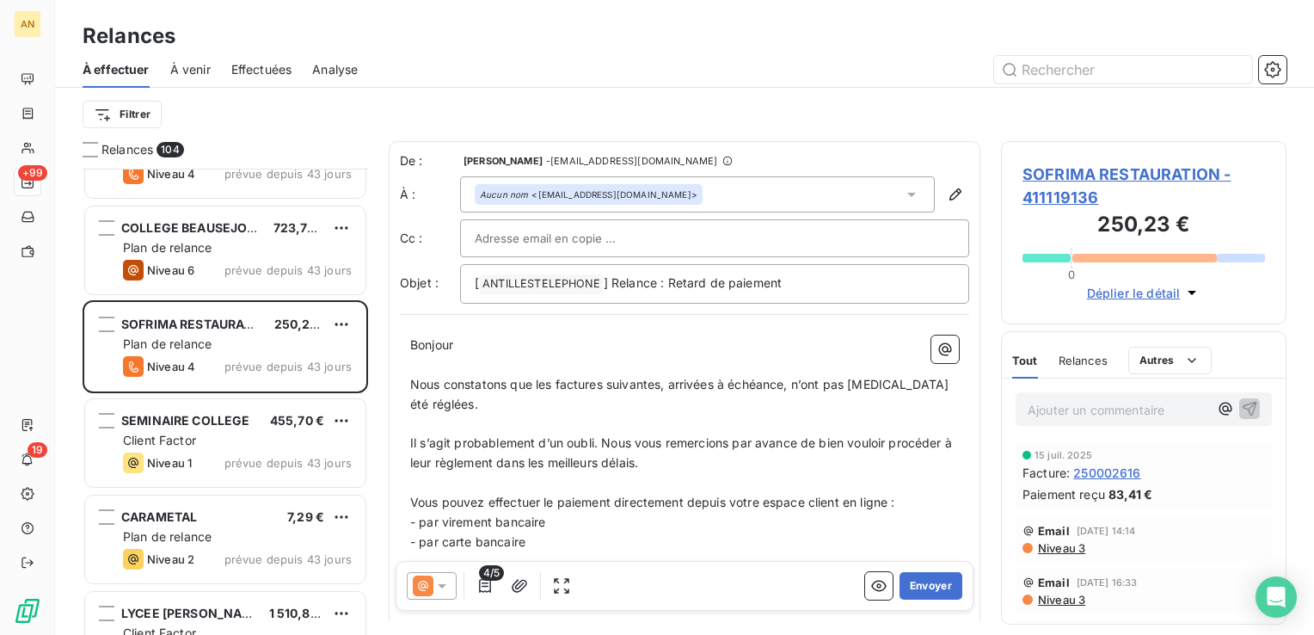
click at [924, 589] on button "Envoyer" at bounding box center [931, 586] width 63 height 28
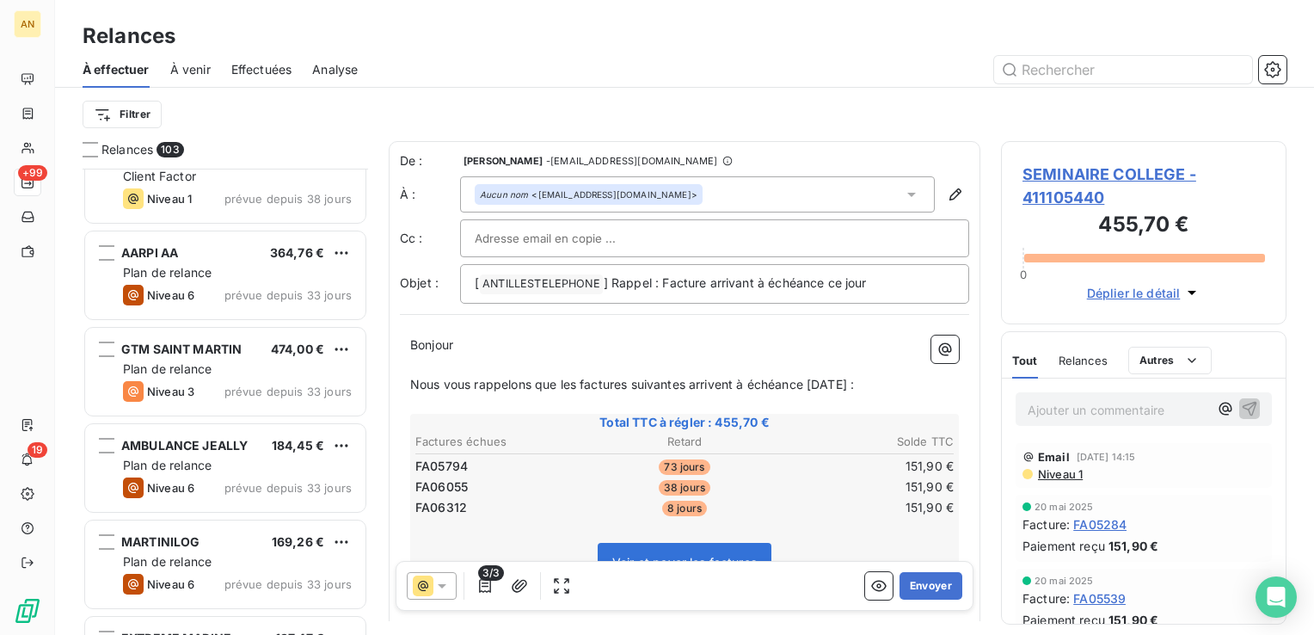
scroll to position [3987, 0]
click at [249, 471] on div "Plan de relance" at bounding box center [237, 464] width 229 height 17
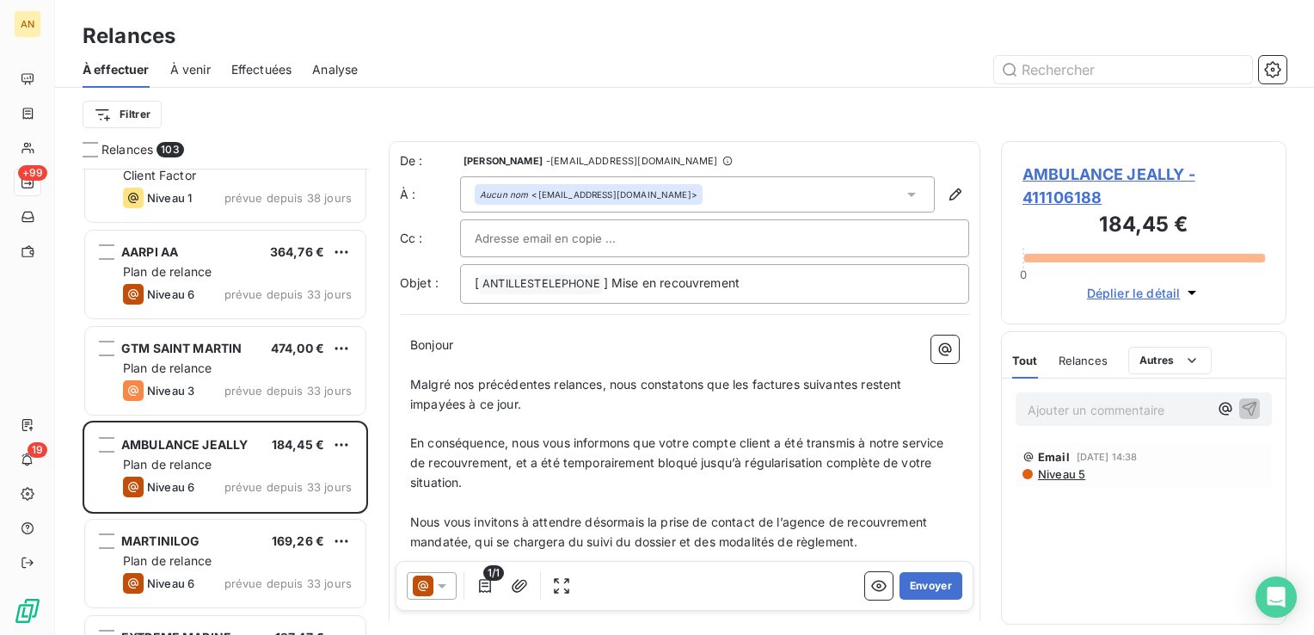
click at [200, 550] on div "MARTINILOG 169,26 € Plan de relance Niveau 6 prévue depuis 33 jours" at bounding box center [225, 563] width 280 height 88
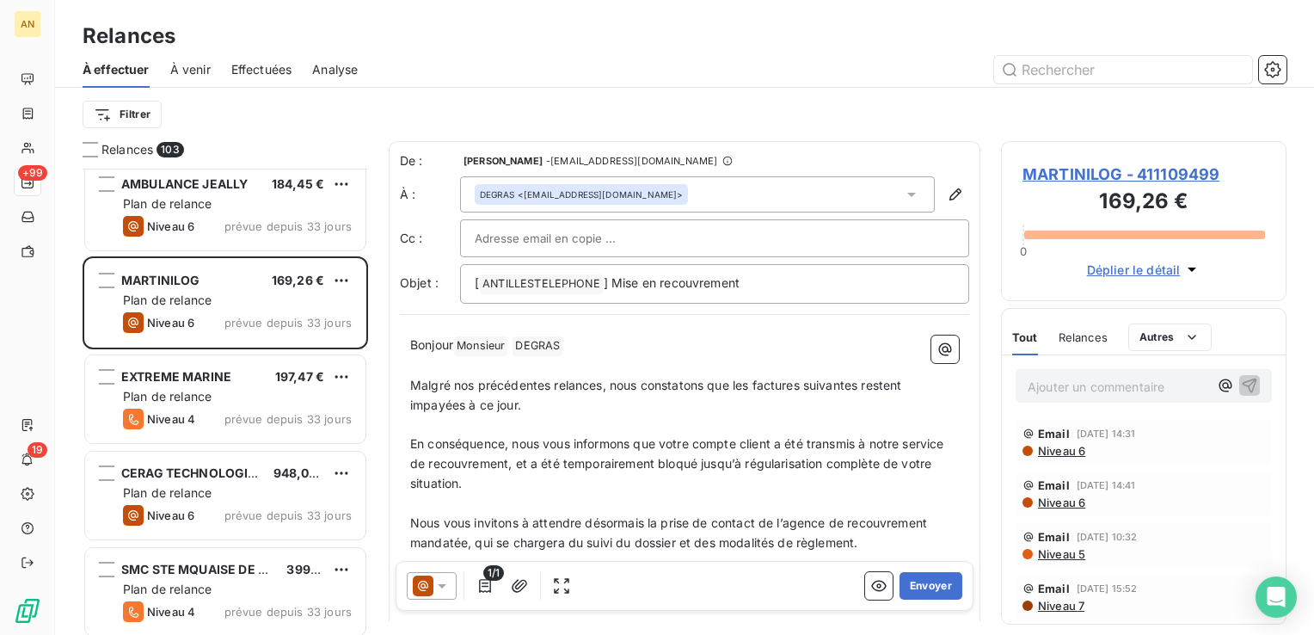
scroll to position [4249, 0]
click at [222, 415] on div "Niveau 4 prévue depuis 33 jours" at bounding box center [237, 418] width 229 height 21
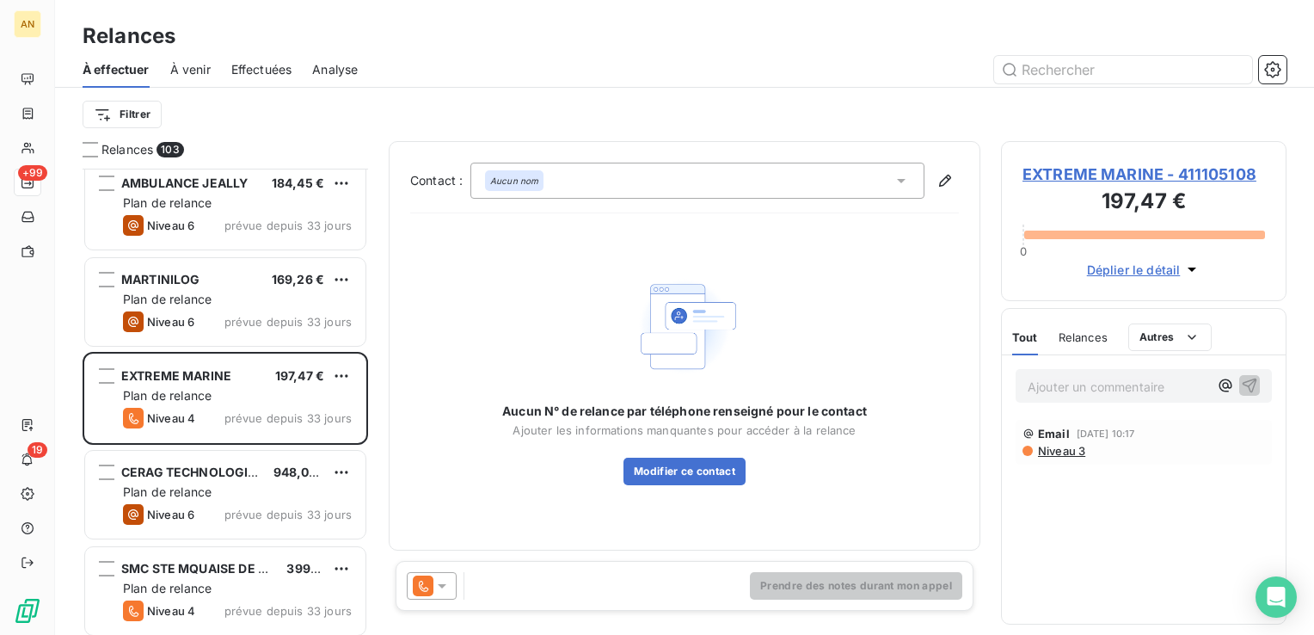
click at [244, 501] on div "CERAG TECHNOLOGIES 948,01 € Plan de relance Niveau 6 prévue depuis 33 jours" at bounding box center [225, 495] width 280 height 88
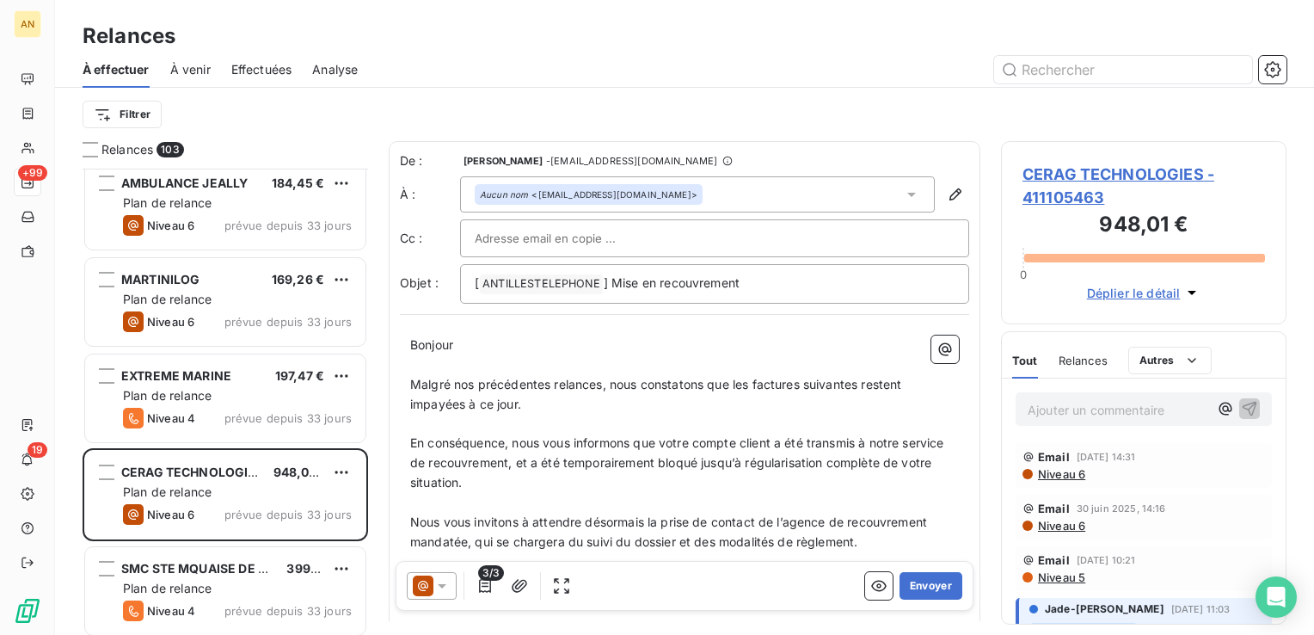
click at [274, 580] on div "Plan de relance" at bounding box center [237, 588] width 229 height 17
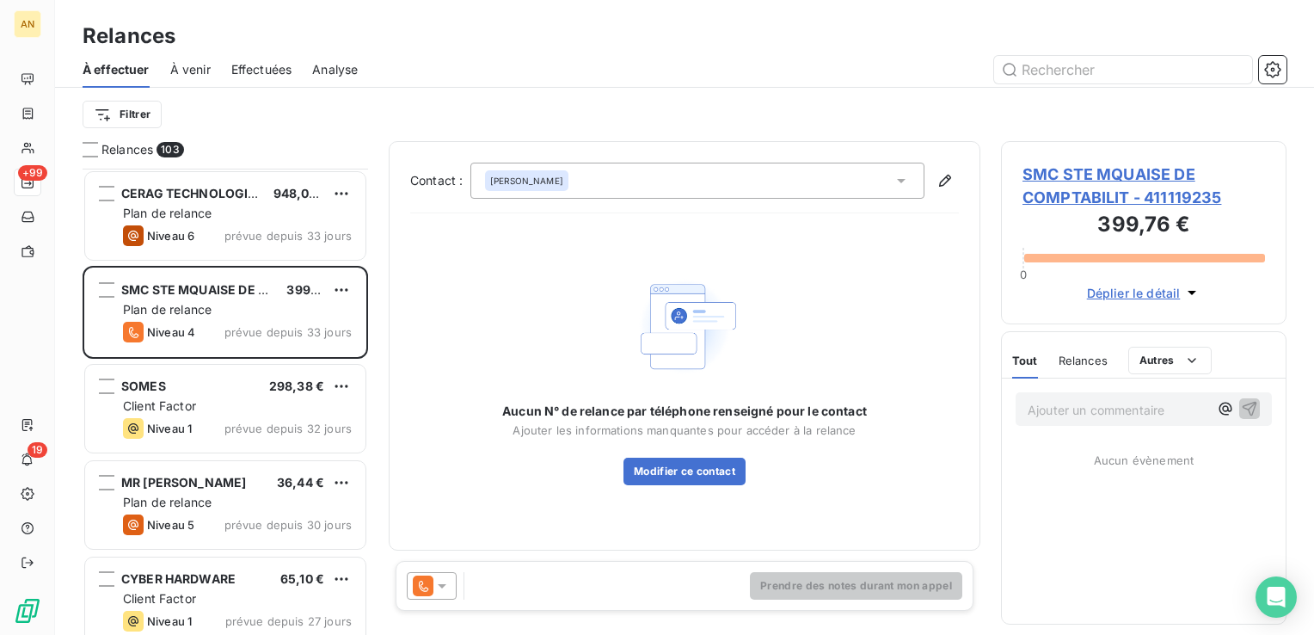
scroll to position [4527, 0]
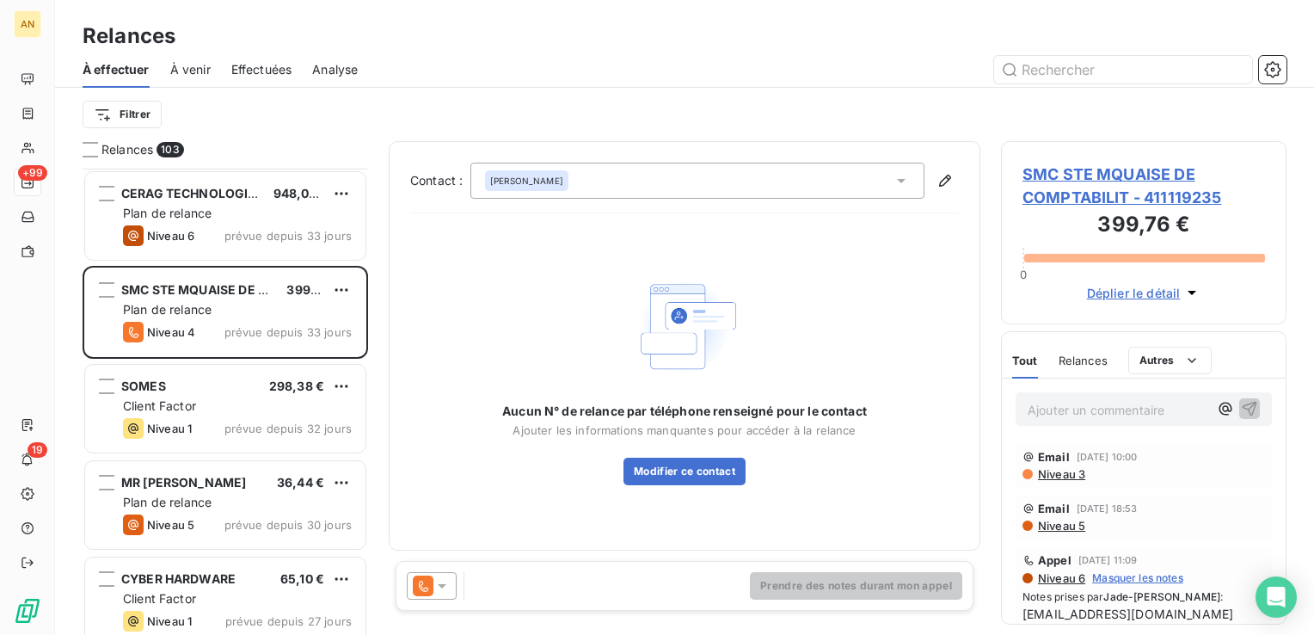
click at [226, 403] on div "Client Factor" at bounding box center [237, 405] width 229 height 17
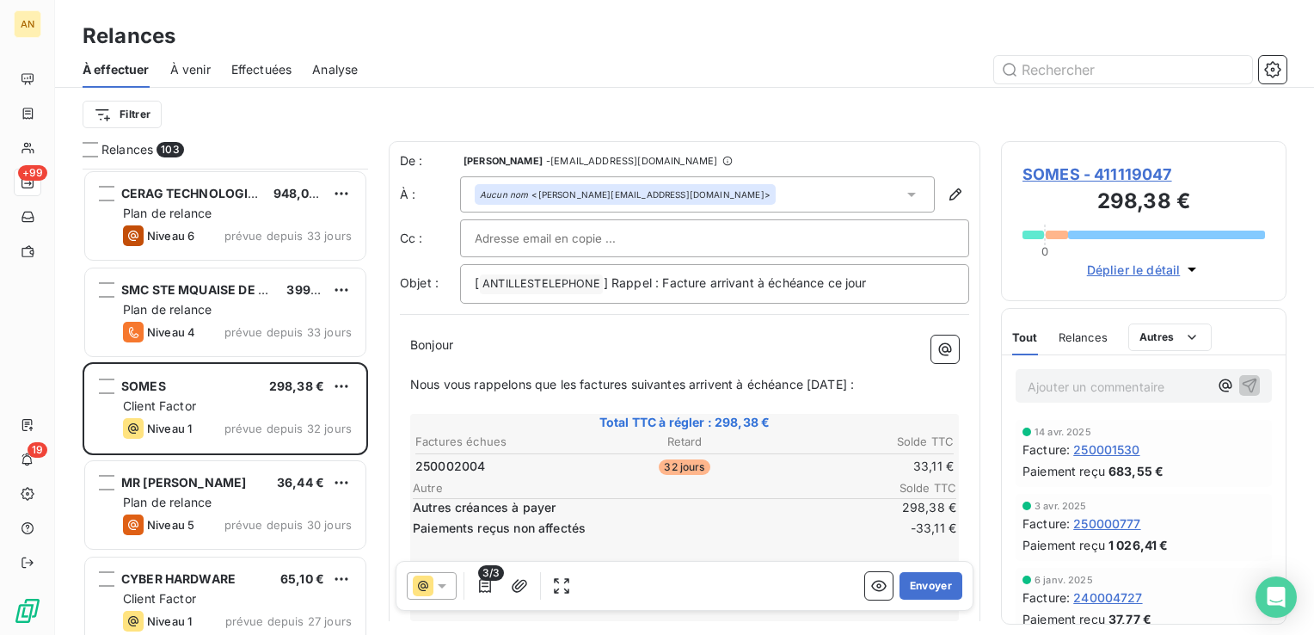
click at [919, 583] on button "Envoyer" at bounding box center [931, 586] width 63 height 28
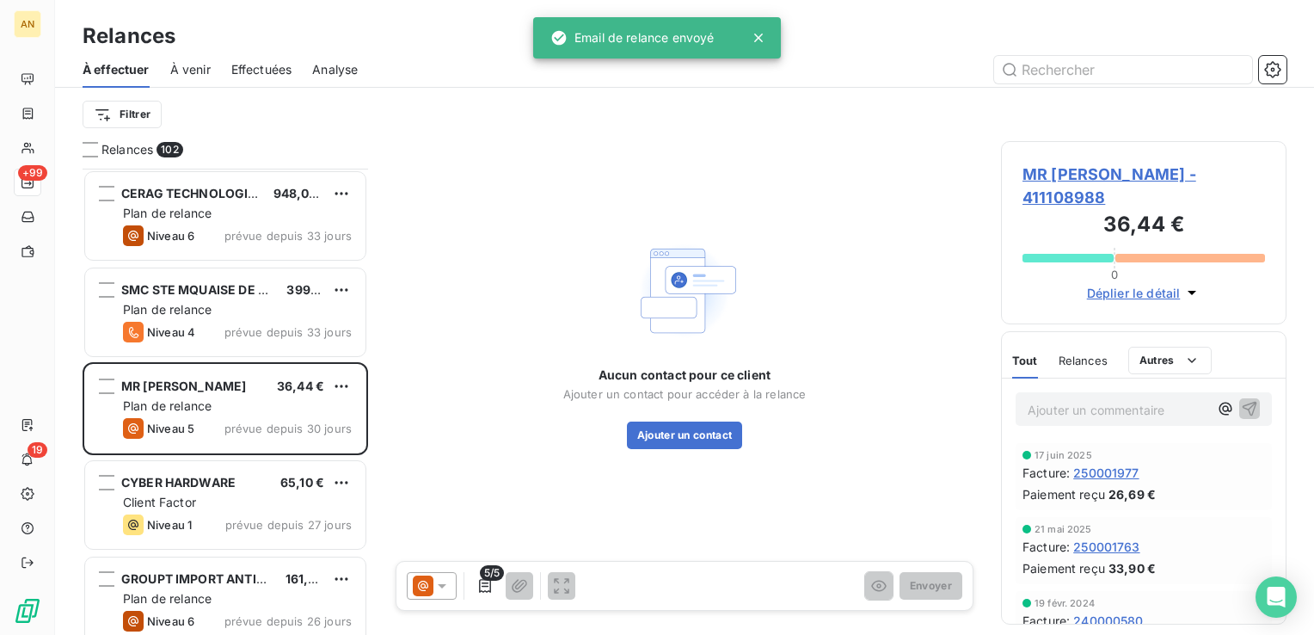
click at [250, 593] on div "Plan de relance" at bounding box center [237, 598] width 229 height 17
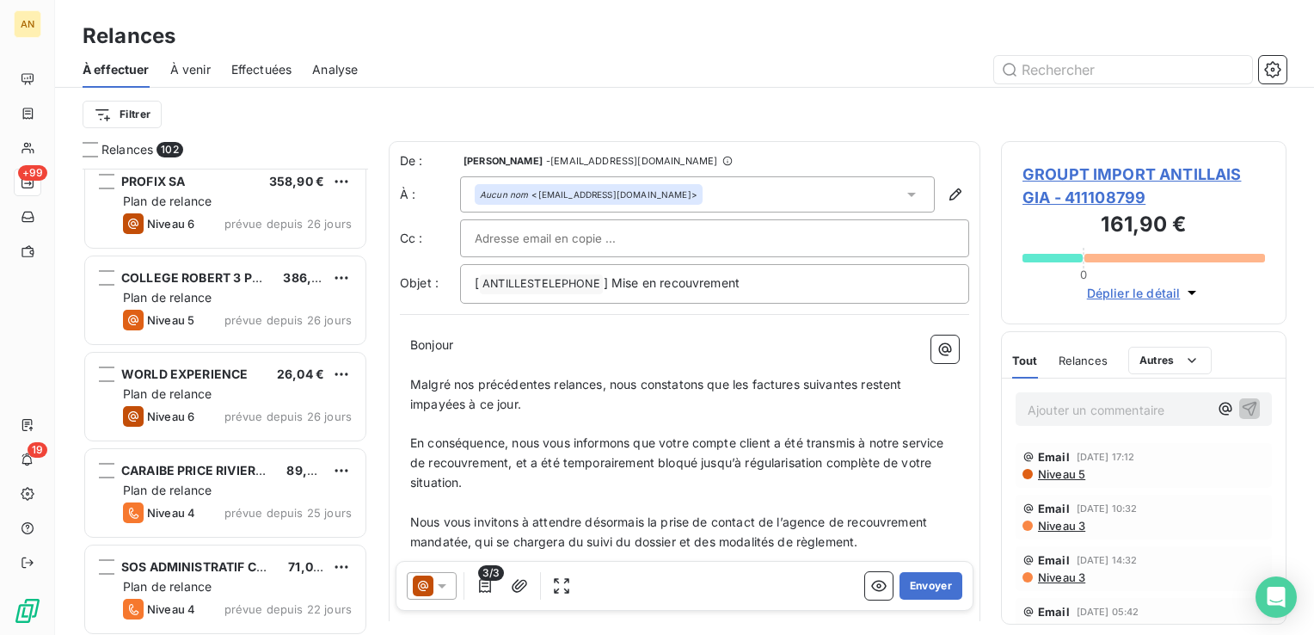
scroll to position [5311, 0]
click at [232, 488] on div "Plan de relance" at bounding box center [237, 489] width 229 height 17
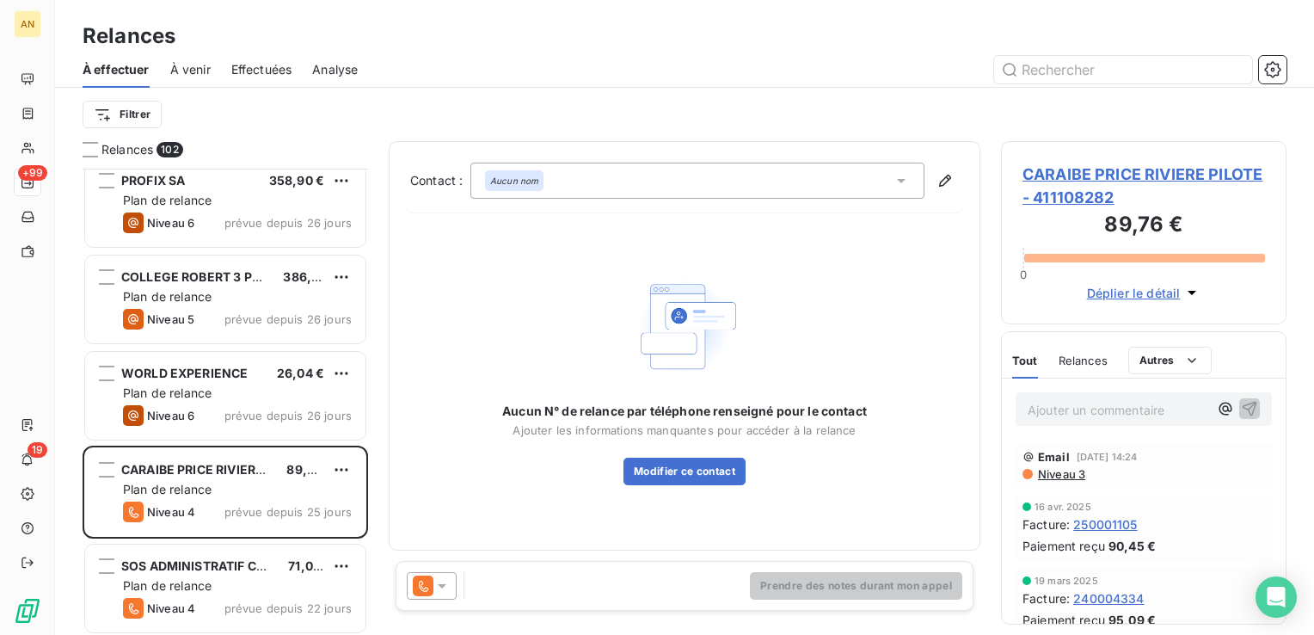
click at [213, 567] on span "SOS ADMINISTRATIF CARAIBES" at bounding box center [214, 565] width 187 height 15
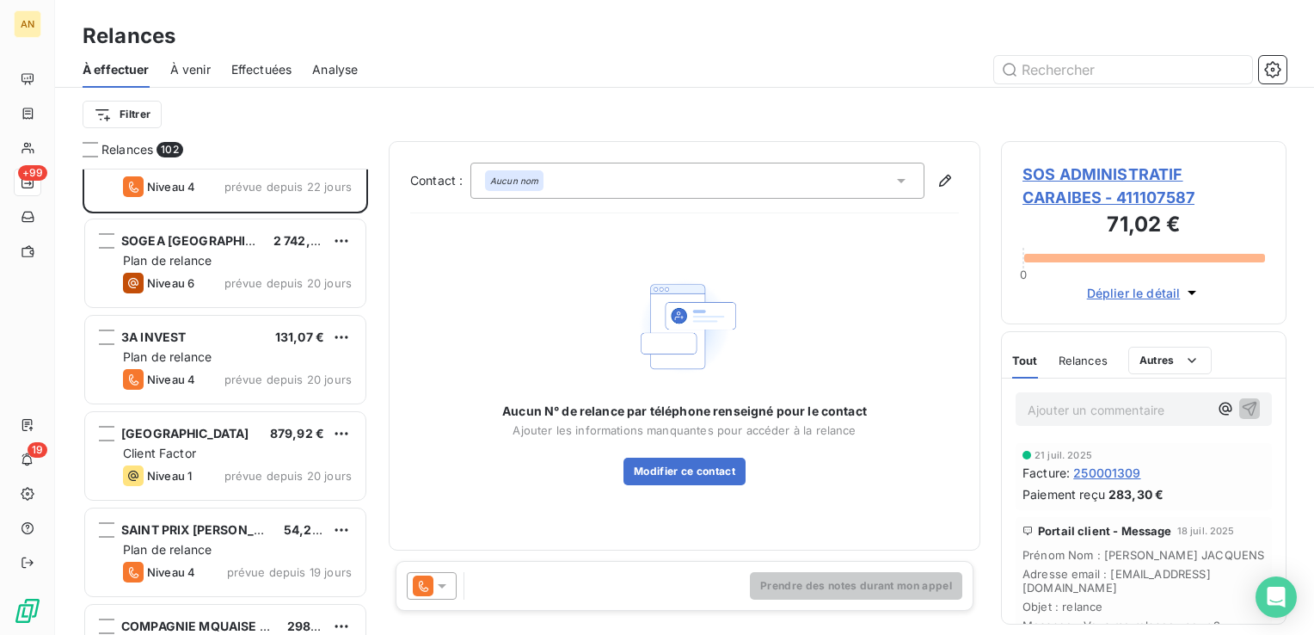
scroll to position [5733, 0]
click at [244, 470] on span "prévue depuis 20 jours" at bounding box center [287, 475] width 127 height 14
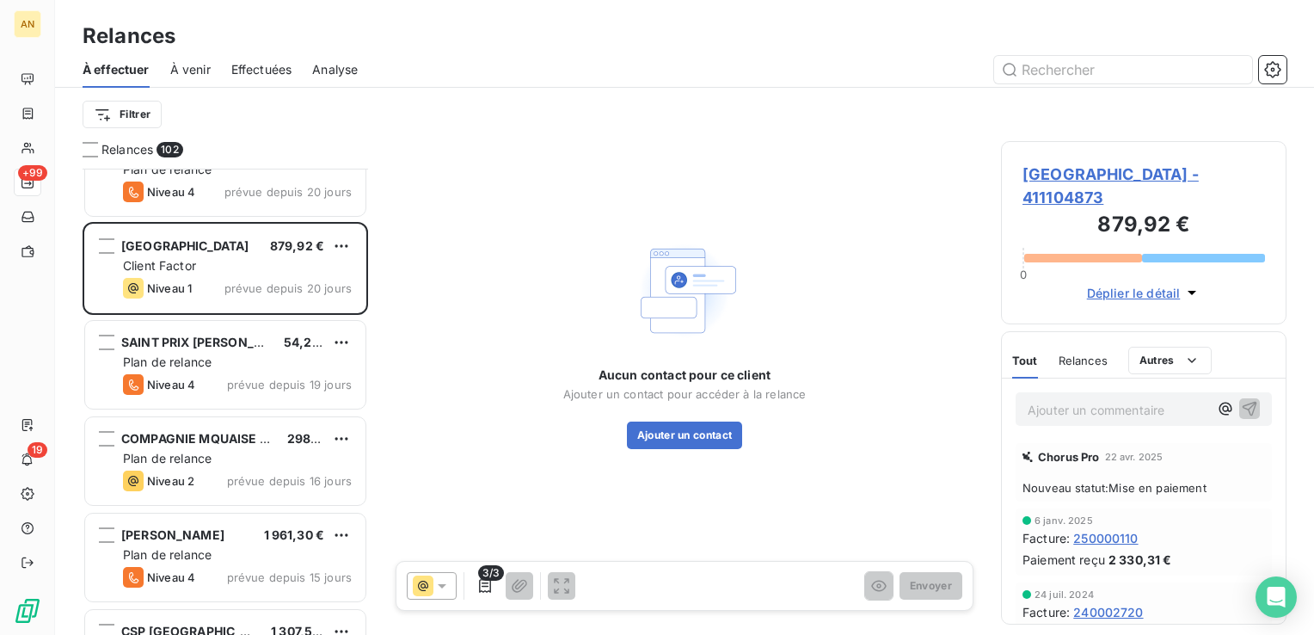
scroll to position [5922, 0]
click at [237, 445] on div "COMPAGNIE MQUAISE DE NAVIGATIO 298,66 € Plan de relance Niveau 2 prévue depuis …" at bounding box center [225, 459] width 280 height 88
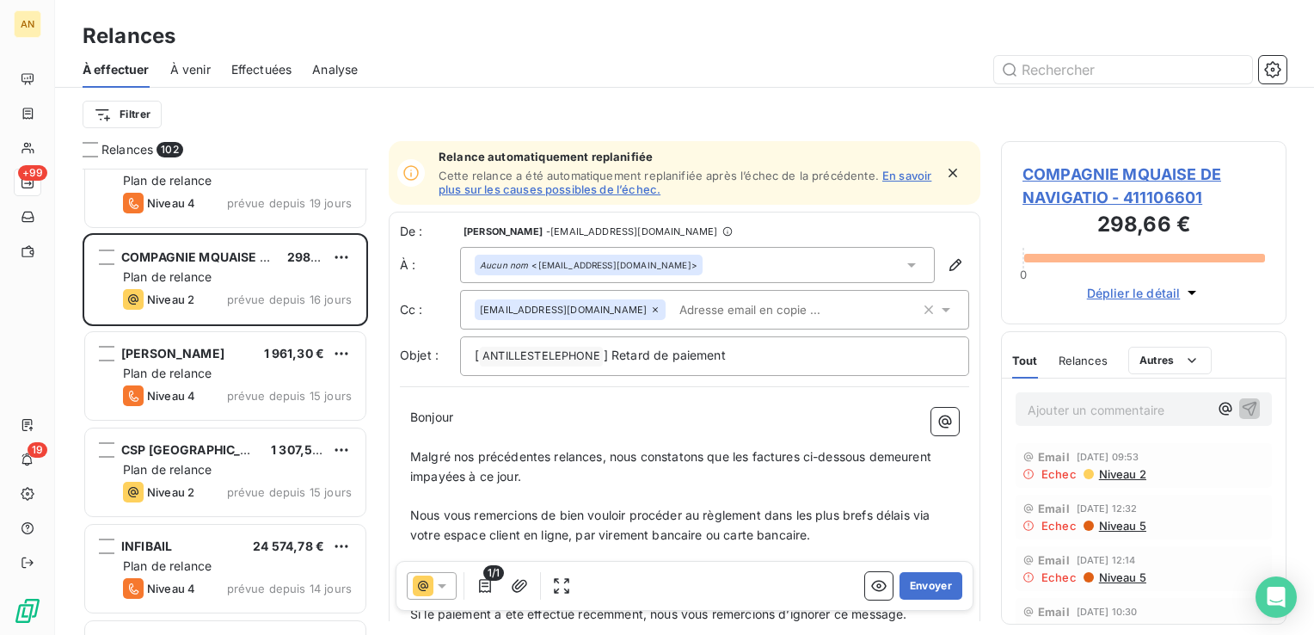
scroll to position [6192, 0]
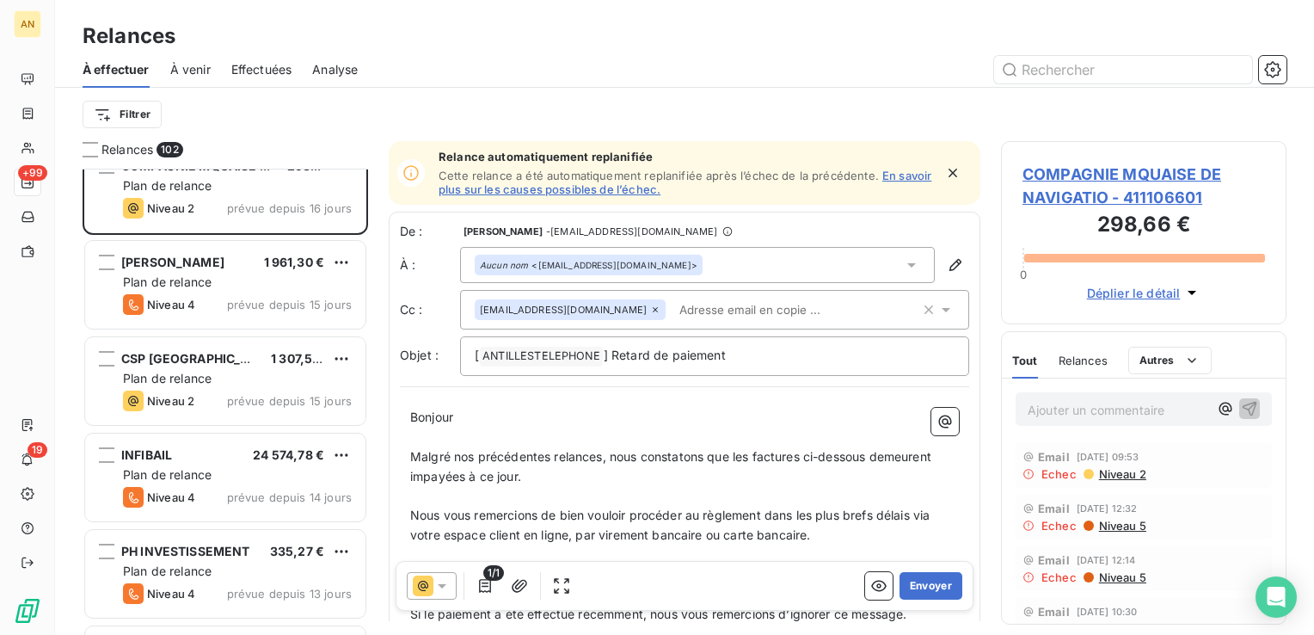
click at [248, 375] on div "Plan de relance" at bounding box center [237, 378] width 229 height 17
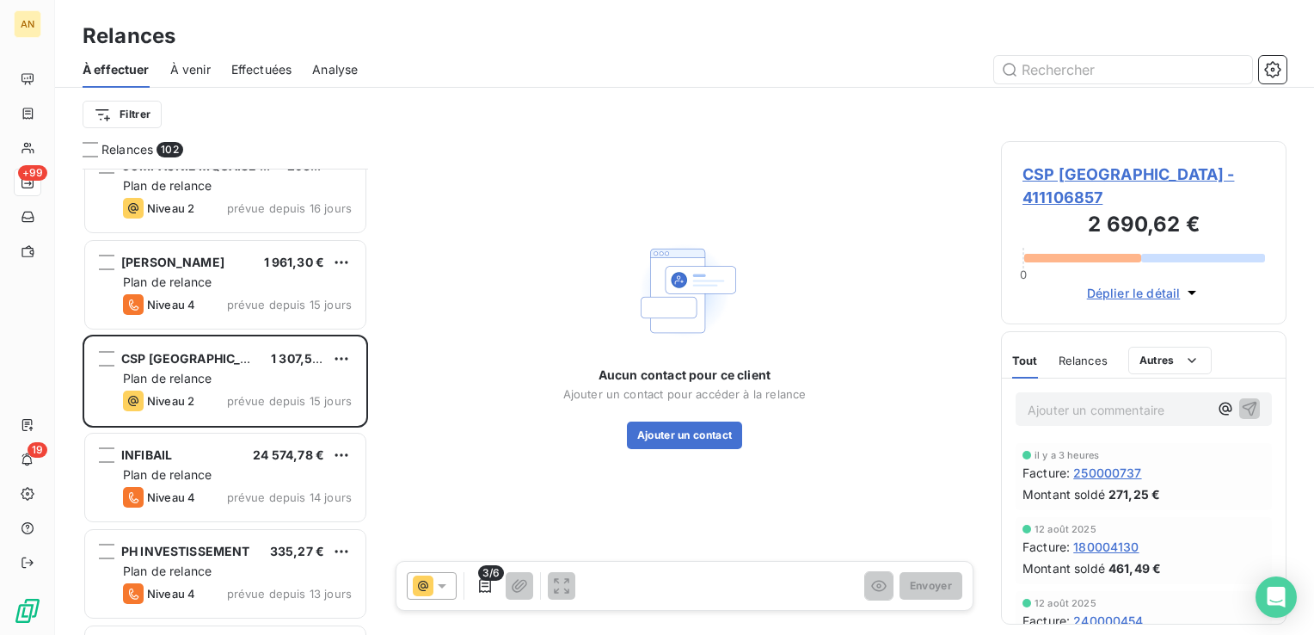
click at [254, 544] on div "PH INVESTISSEMENT 335,27 €" at bounding box center [237, 551] width 229 height 15
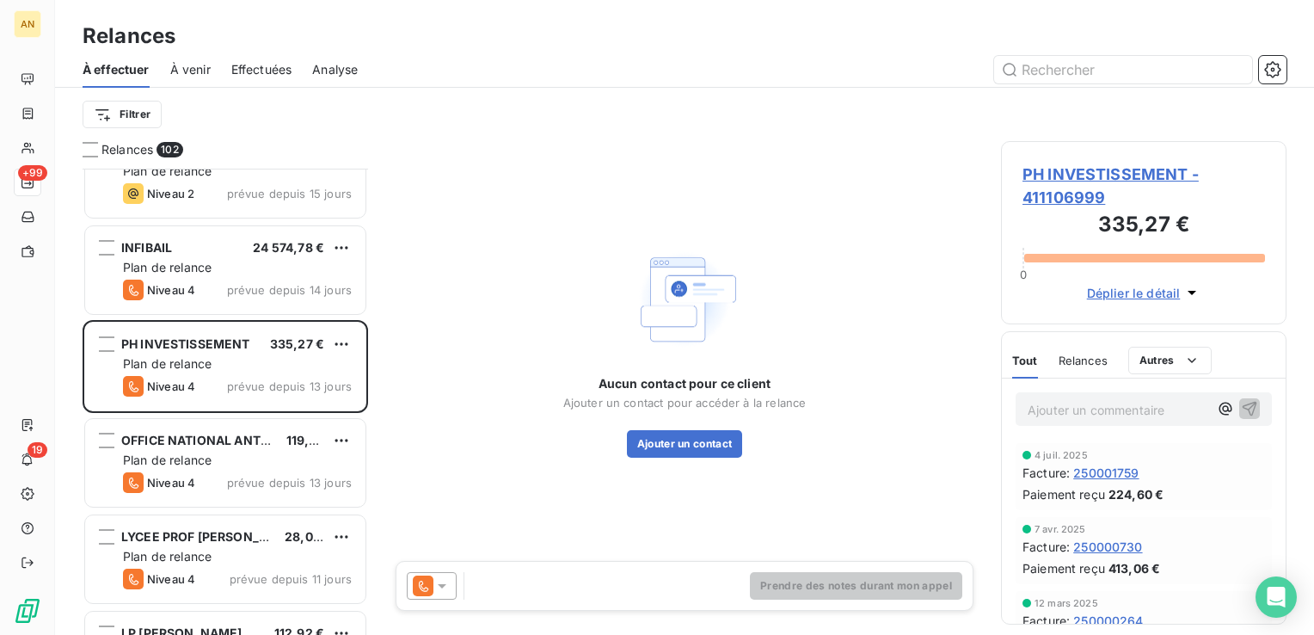
scroll to position [6401, 0]
click at [220, 445] on span "OFFICE NATIONAL ANTI-FRAUDE" at bounding box center [220, 439] width 198 height 15
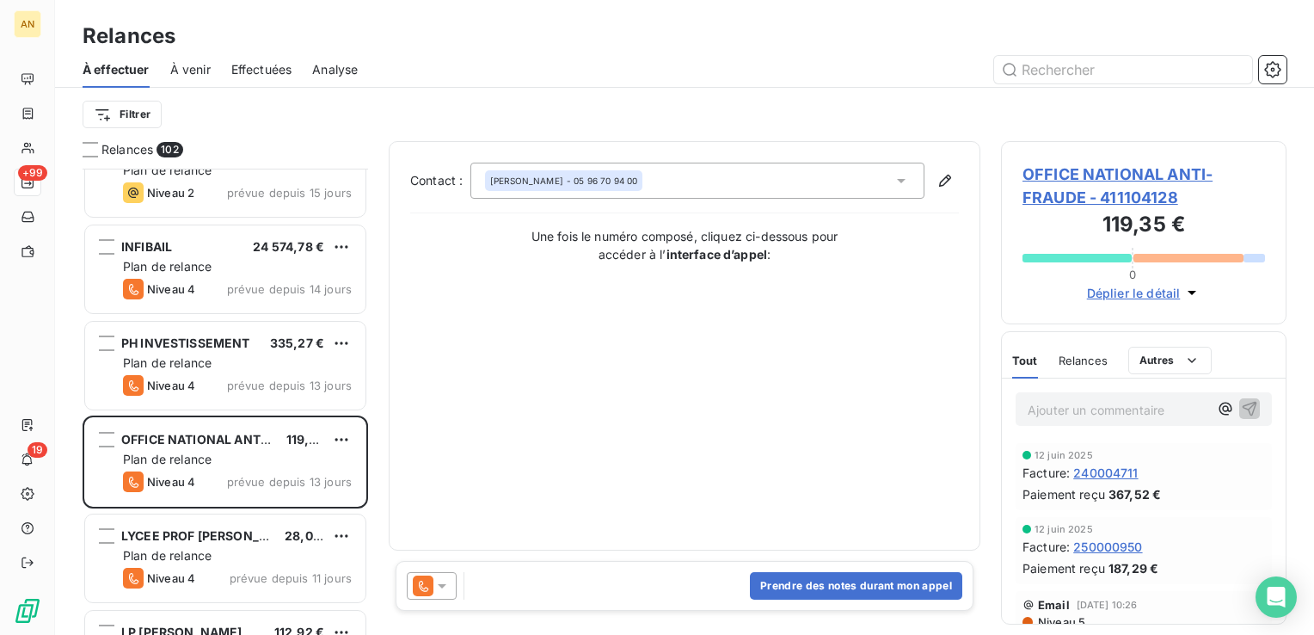
click at [244, 550] on div "Plan de relance" at bounding box center [237, 555] width 229 height 17
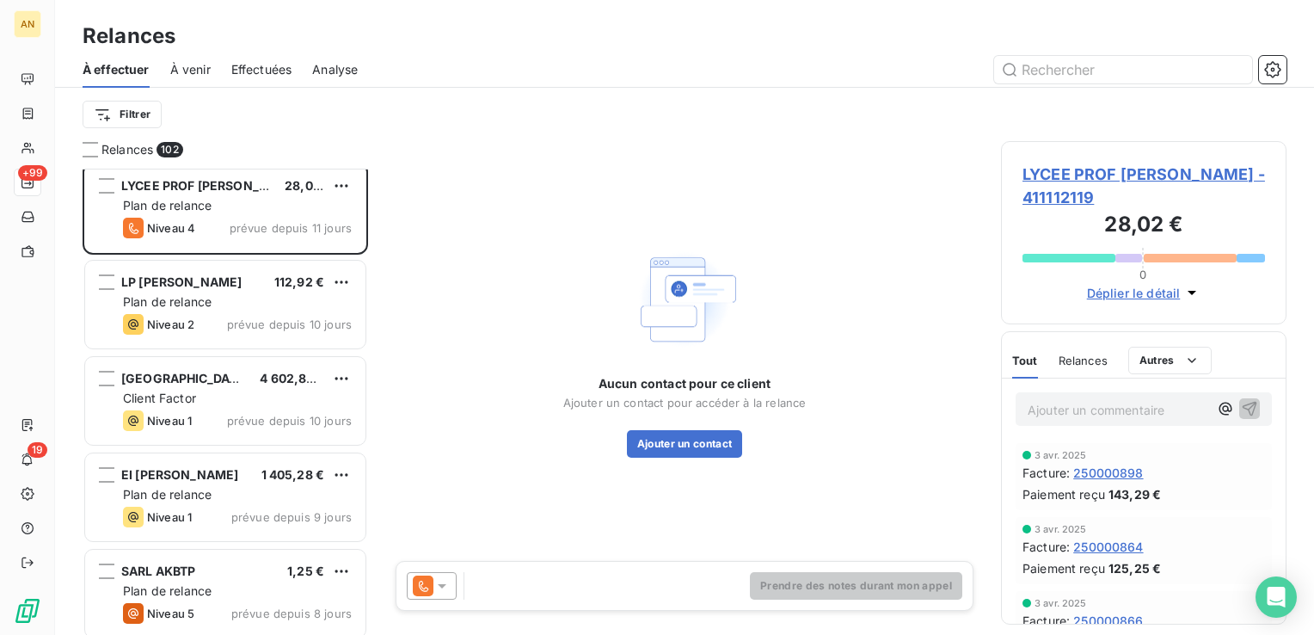
scroll to position [6752, 0]
click at [235, 390] on div "Client Factor" at bounding box center [237, 397] width 229 height 17
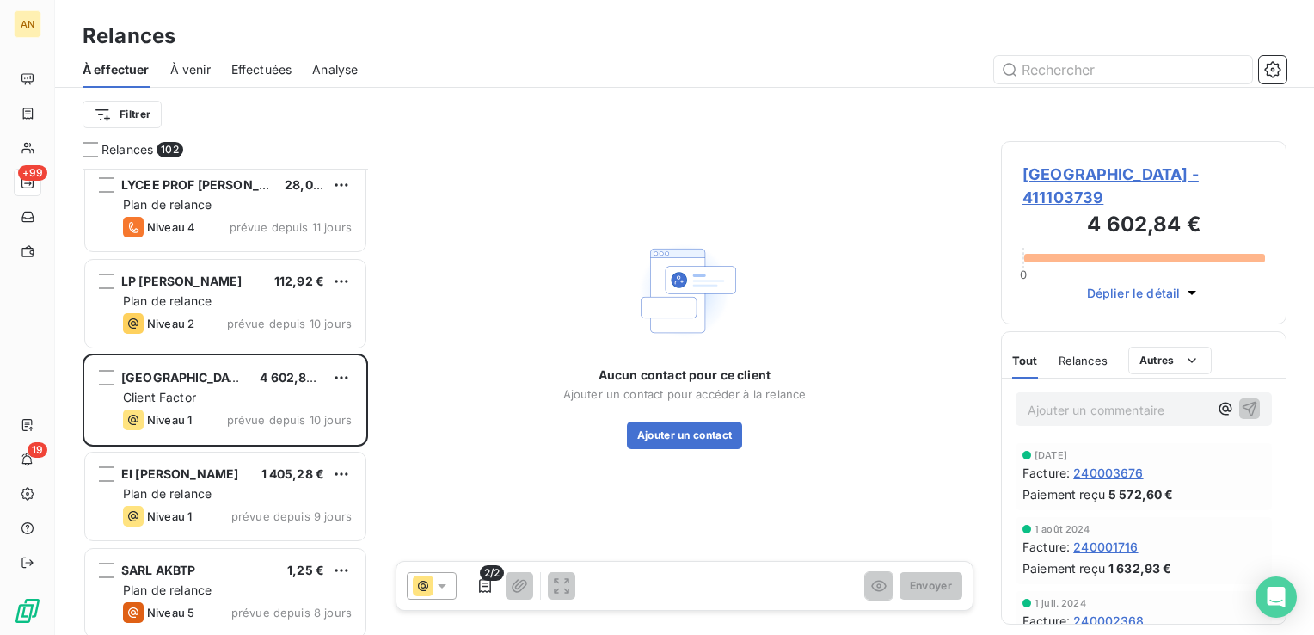
click at [258, 490] on div "Plan de relance" at bounding box center [237, 493] width 229 height 17
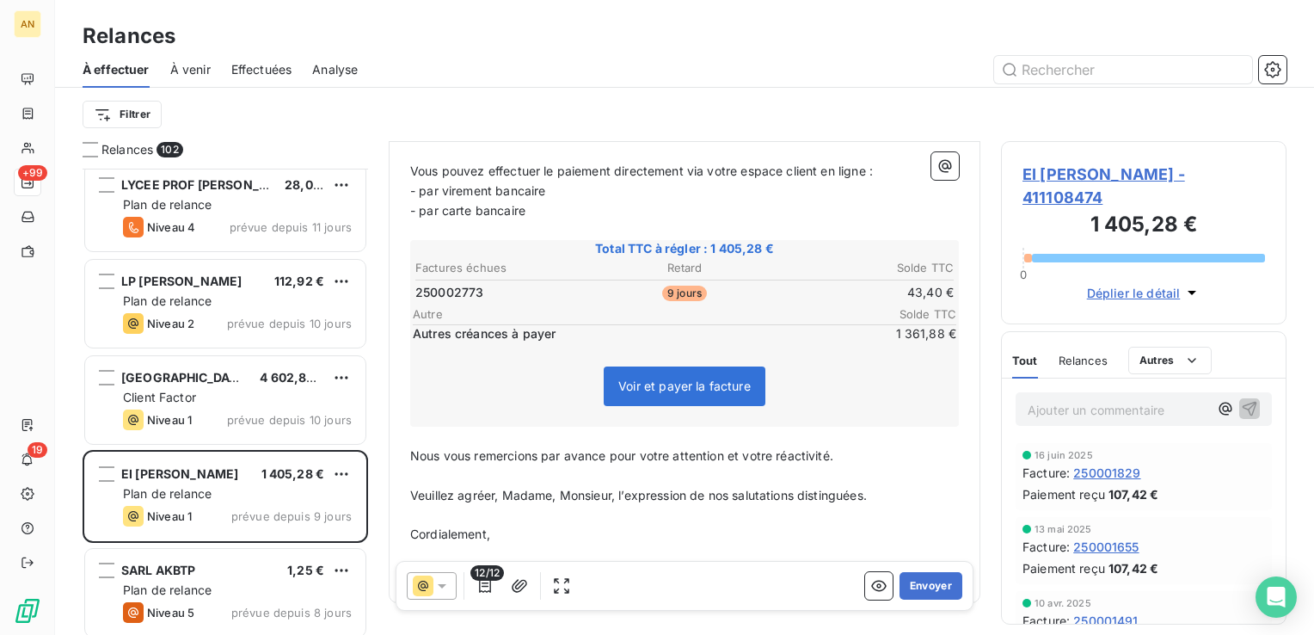
scroll to position [351, 0]
click at [175, 562] on span "SARL AKBTP" at bounding box center [158, 569] width 75 height 15
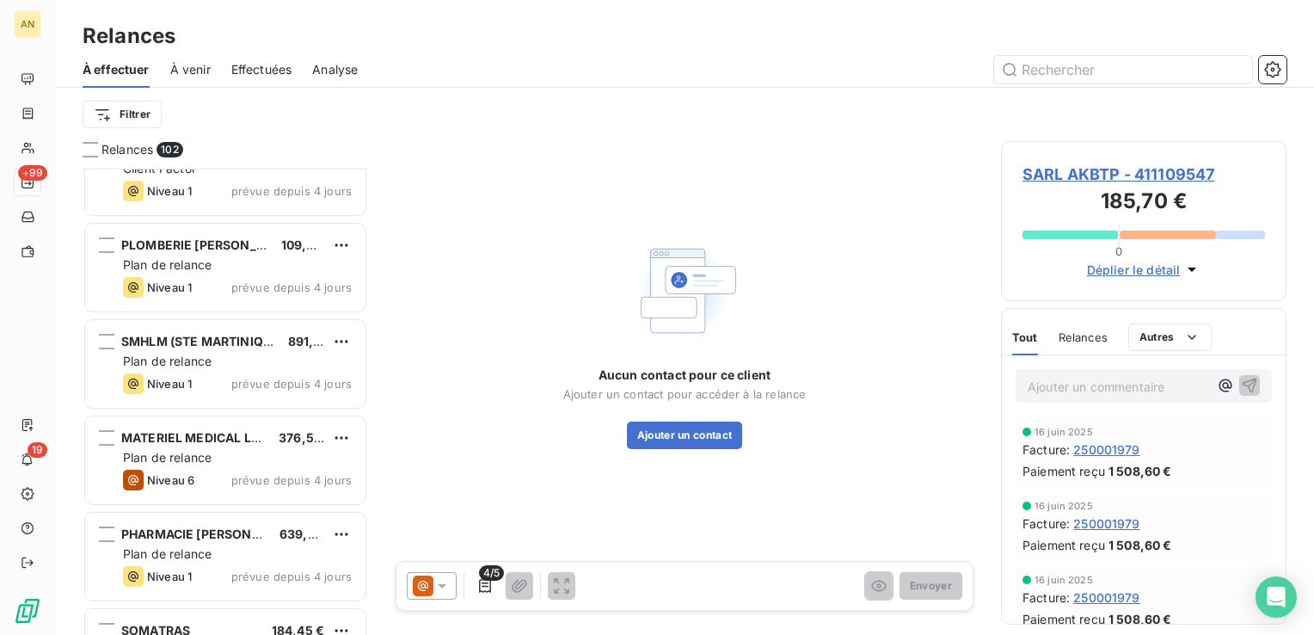
scroll to position [8241, 0]
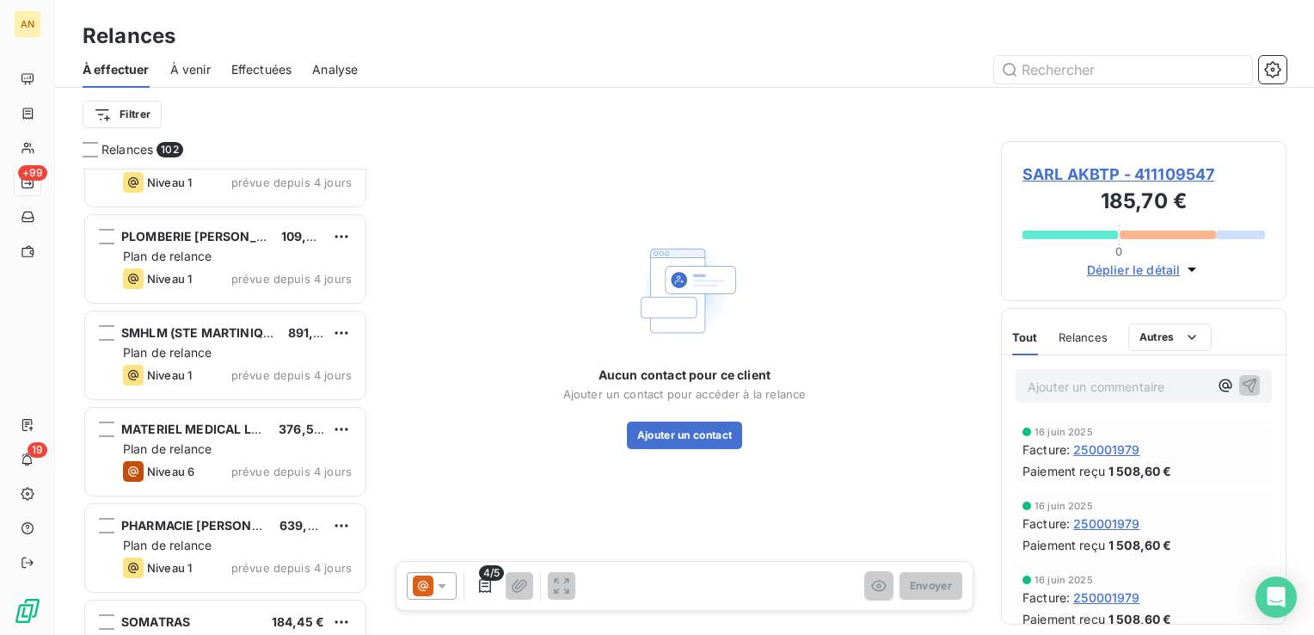
click at [218, 349] on div "Plan de relance" at bounding box center [237, 352] width 229 height 17
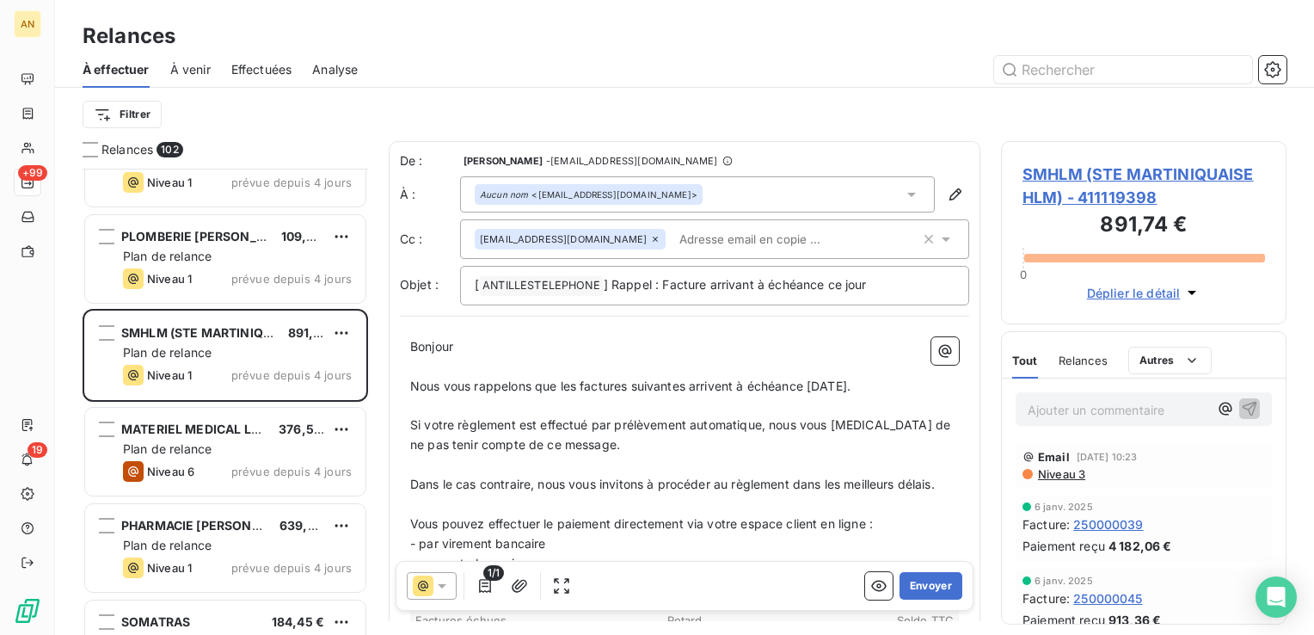
click at [920, 585] on button "Envoyer" at bounding box center [931, 586] width 63 height 28
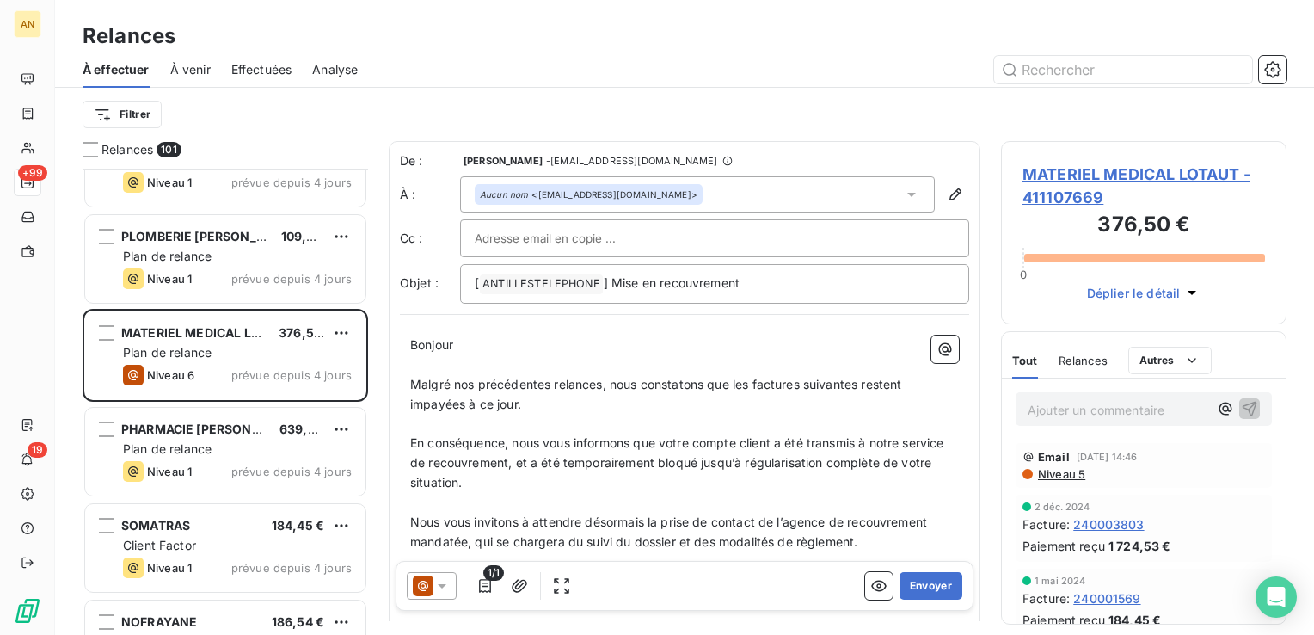
click at [249, 415] on div "PHARMACIE [PERSON_NAME] 639,20 € Plan de relance Niveau 1 prévue depuis 4 jours" at bounding box center [225, 452] width 280 height 88
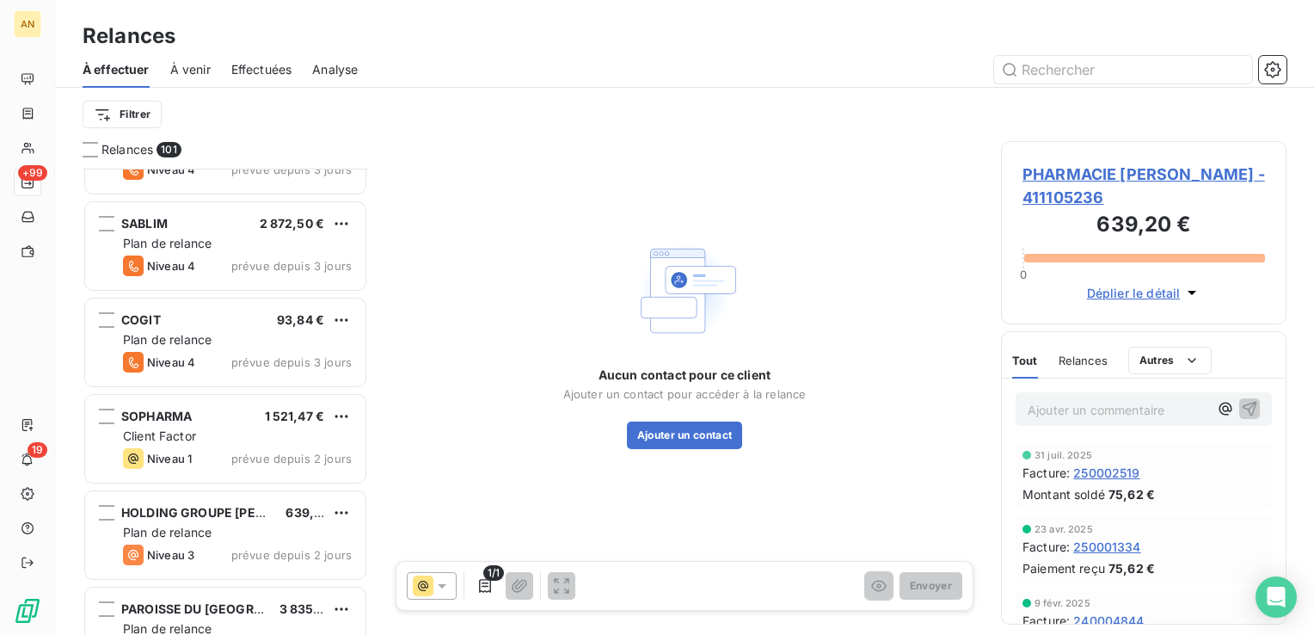
scroll to position [9263, 0]
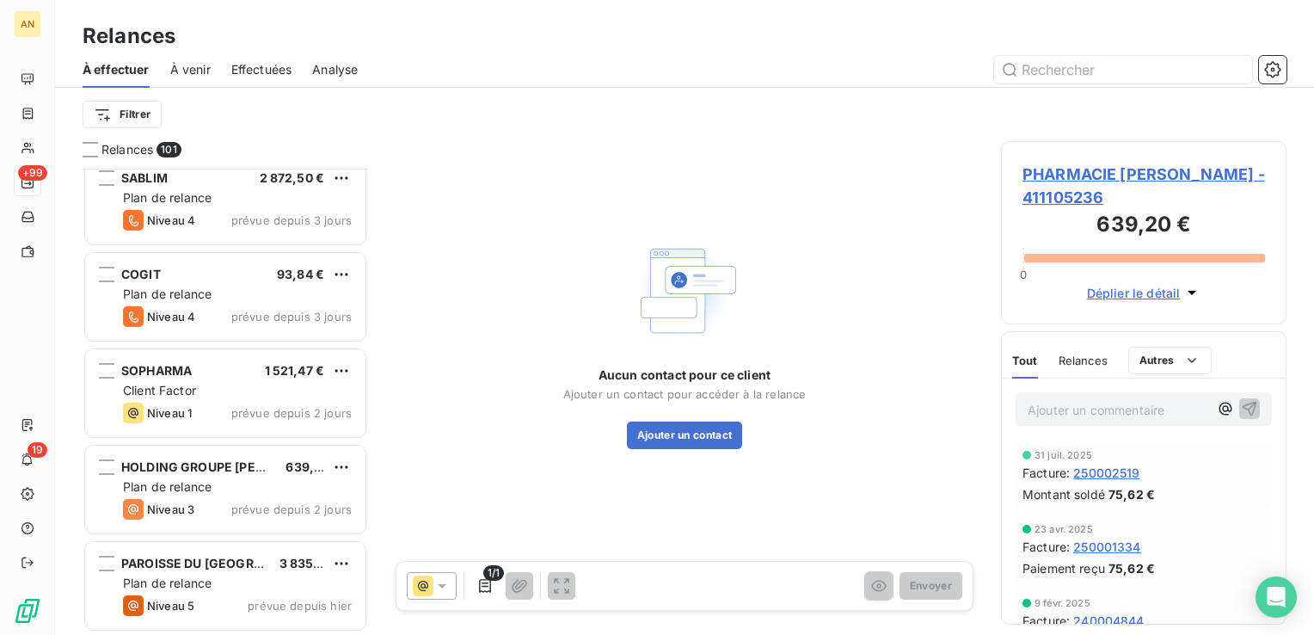
click at [263, 514] on span "prévue depuis 2 jours" at bounding box center [291, 509] width 120 height 14
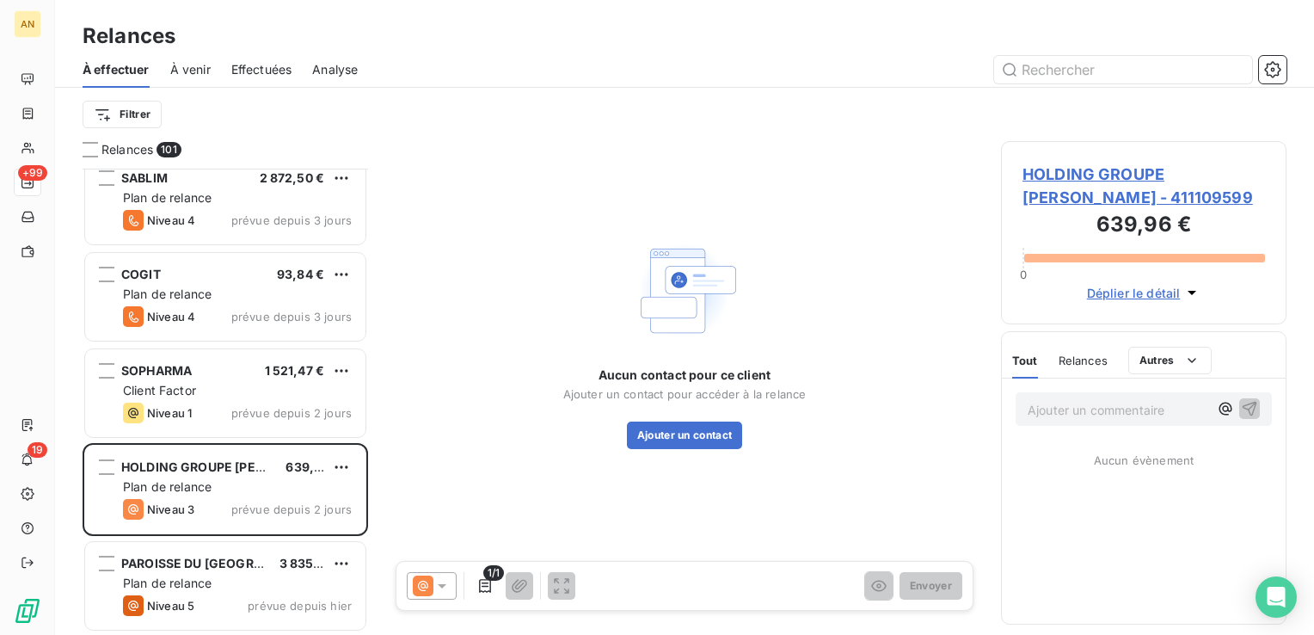
click at [685, 421] on button "Ajouter un contact" at bounding box center [685, 435] width 116 height 28
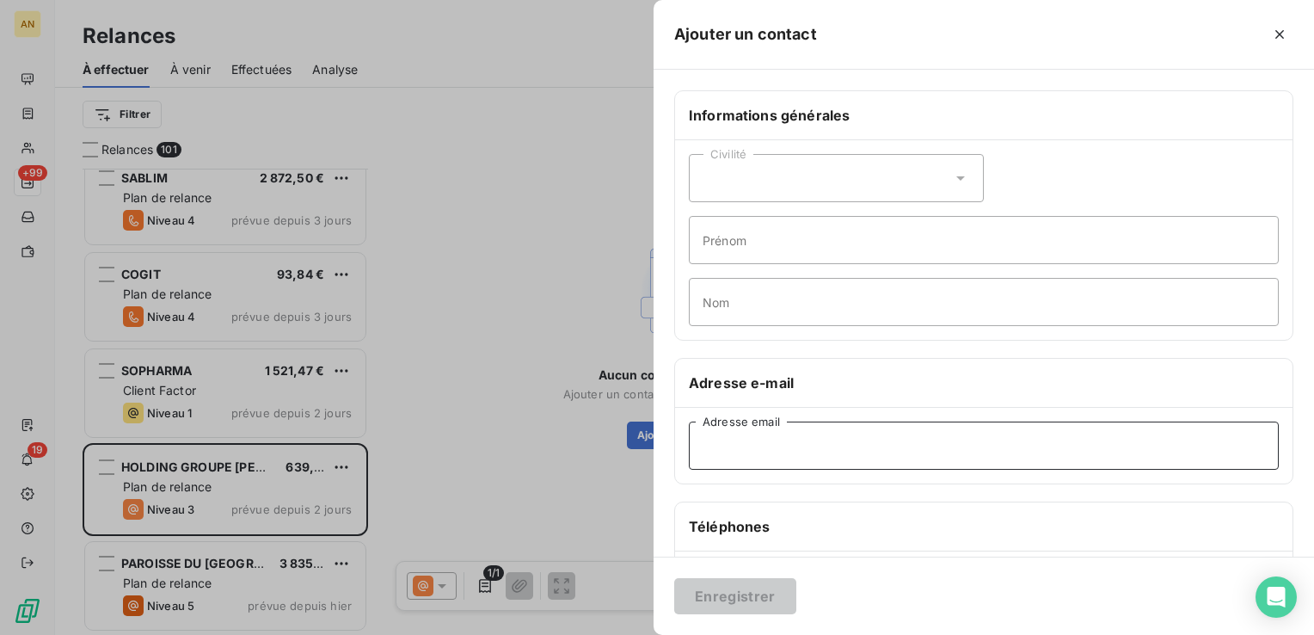
click at [753, 453] on input "Adresse email" at bounding box center [984, 445] width 590 height 48
type input "[EMAIL_ADDRESS][DOMAIN_NAME]"
click at [767, 610] on button "Enregistrer" at bounding box center [735, 596] width 122 height 36
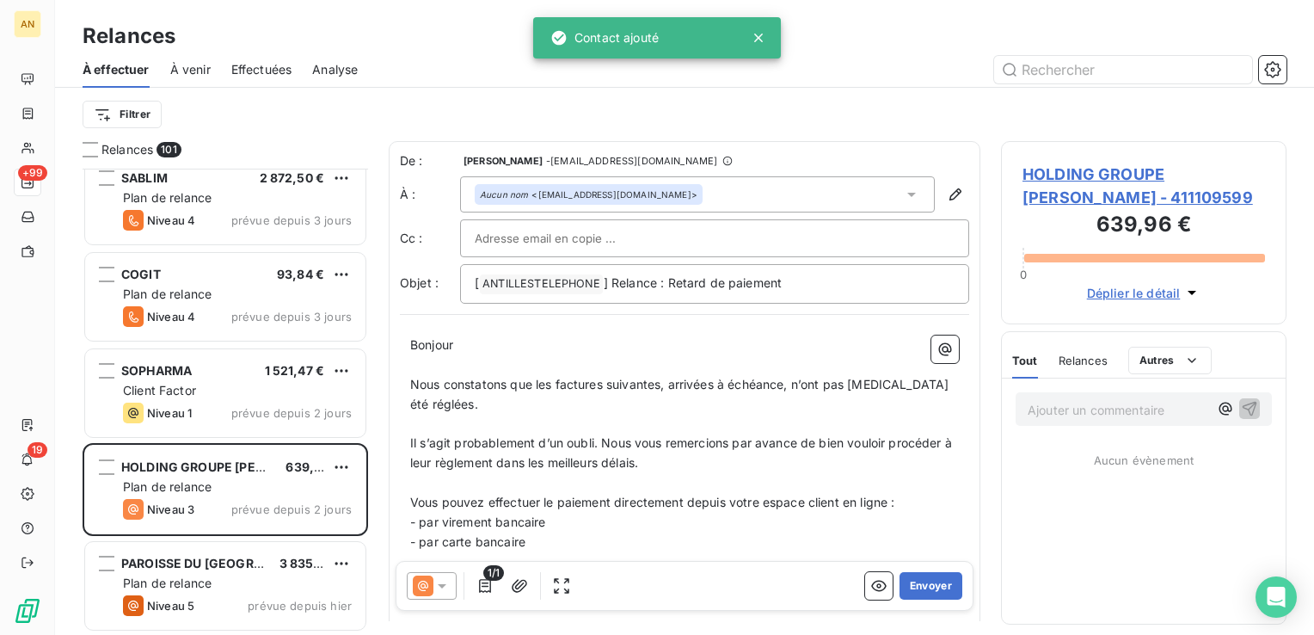
click at [917, 580] on button "Envoyer" at bounding box center [931, 586] width 63 height 28
